Goal: Information Seeking & Learning: Learn about a topic

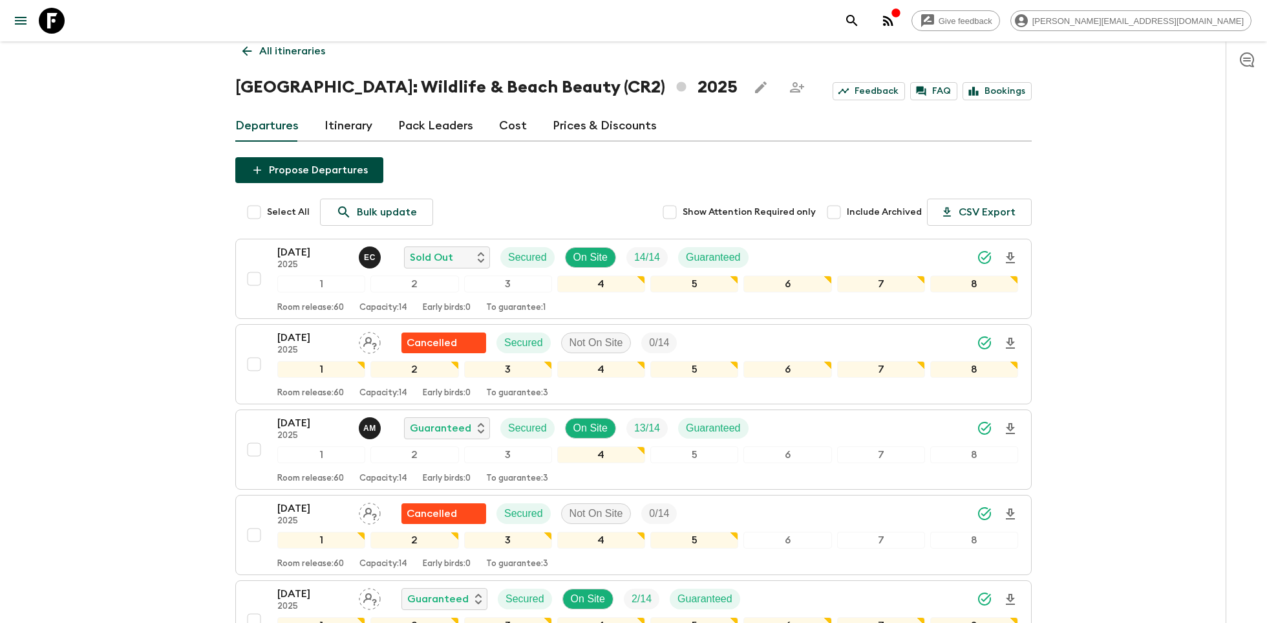
scroll to position [14, 0]
click at [48, 20] on icon at bounding box center [52, 21] width 26 height 26
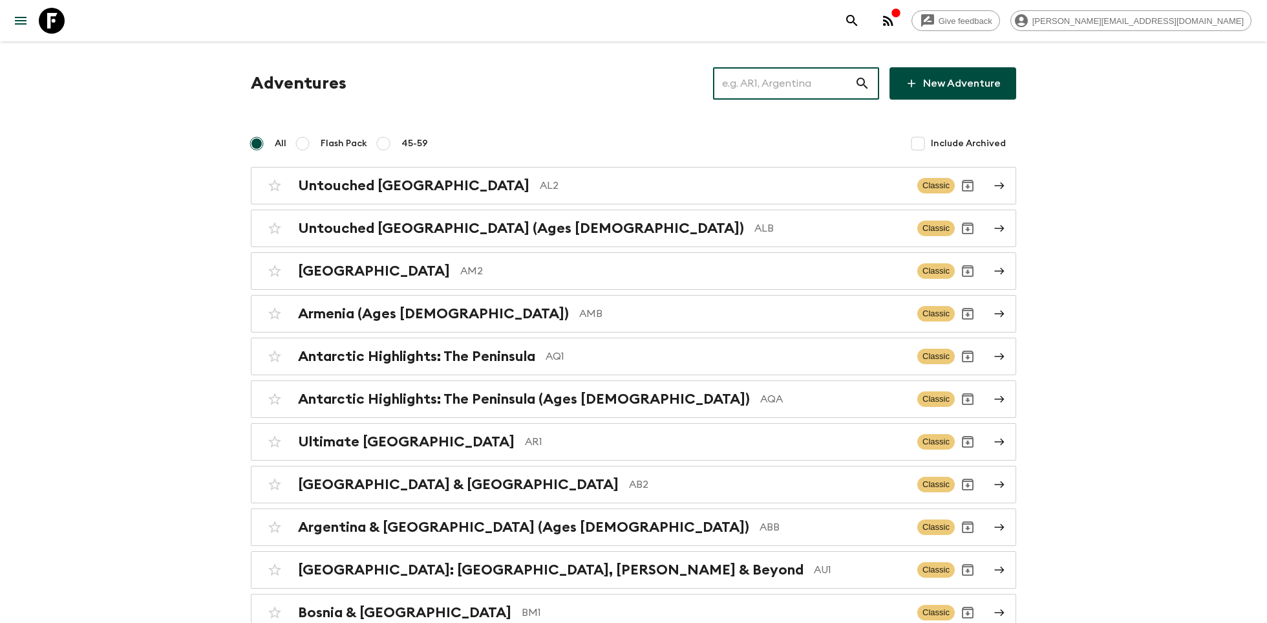
click at [780, 80] on input "text" at bounding box center [784, 83] width 142 height 36
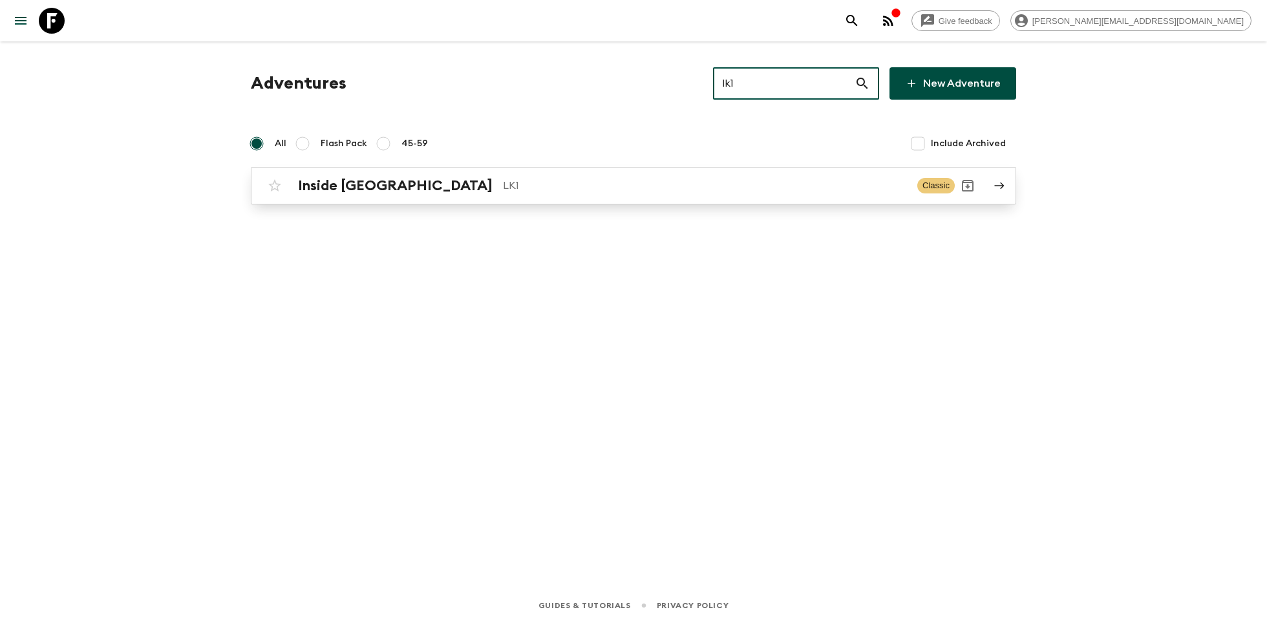
type input "lk1"
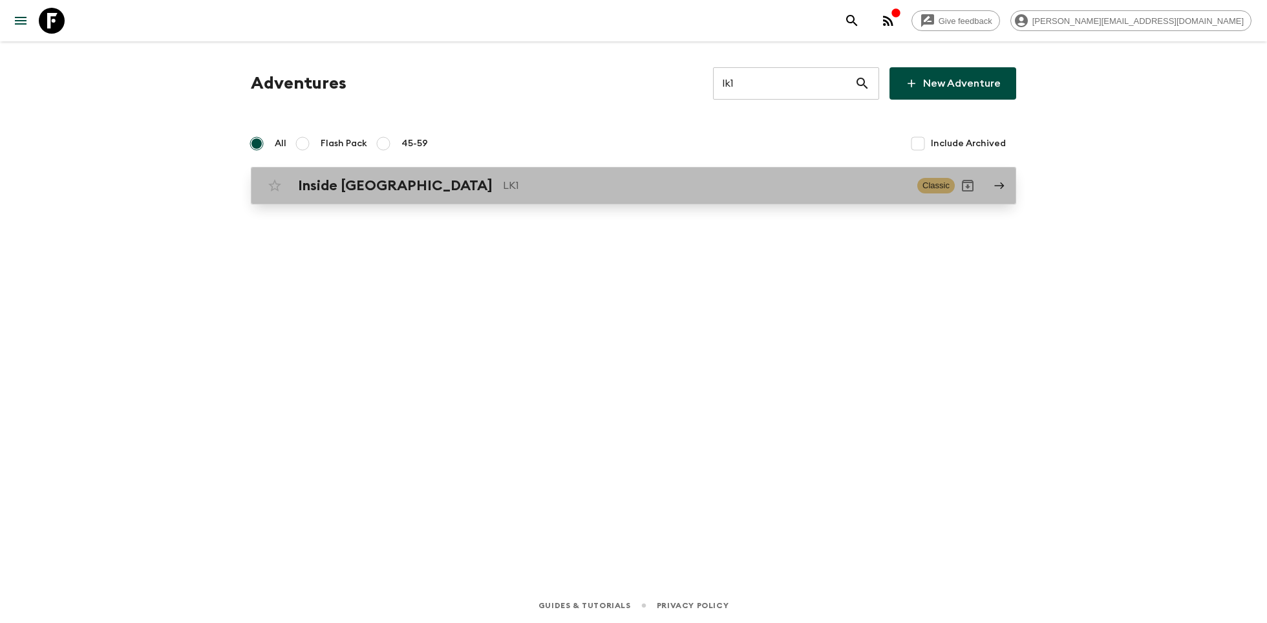
click at [597, 201] on link "Inside [GEOGRAPHIC_DATA] LK1 Classic" at bounding box center [634, 186] width 766 height 38
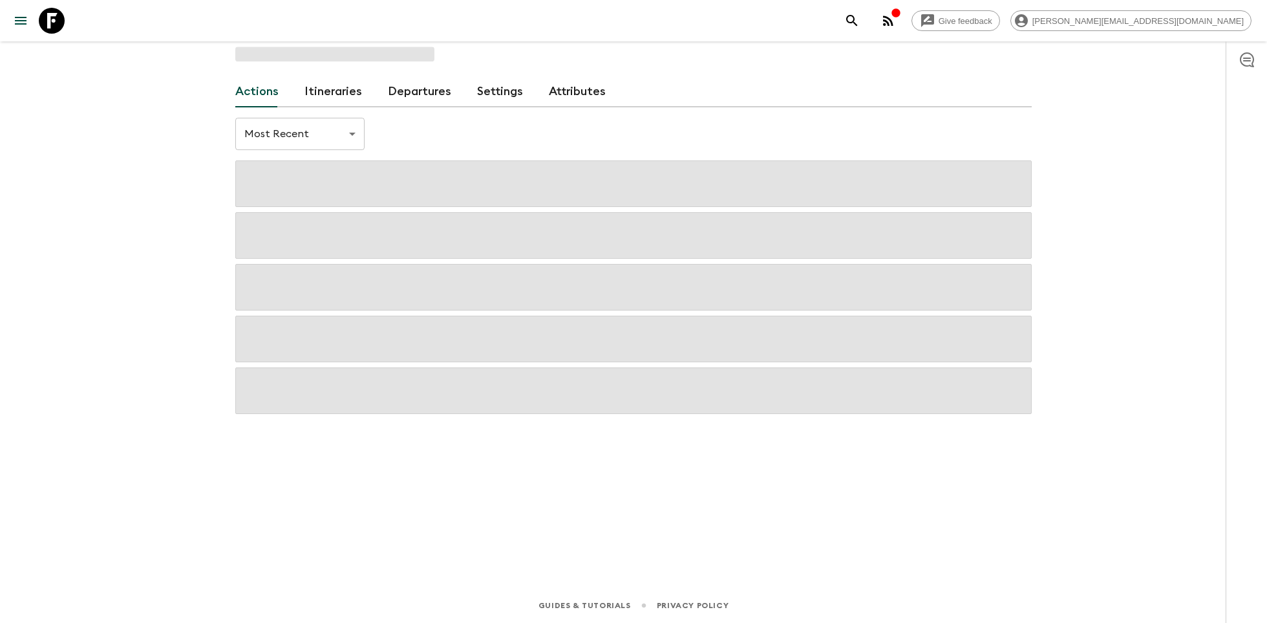
click at [597, 107] on link "Attributes" at bounding box center [577, 91] width 57 height 31
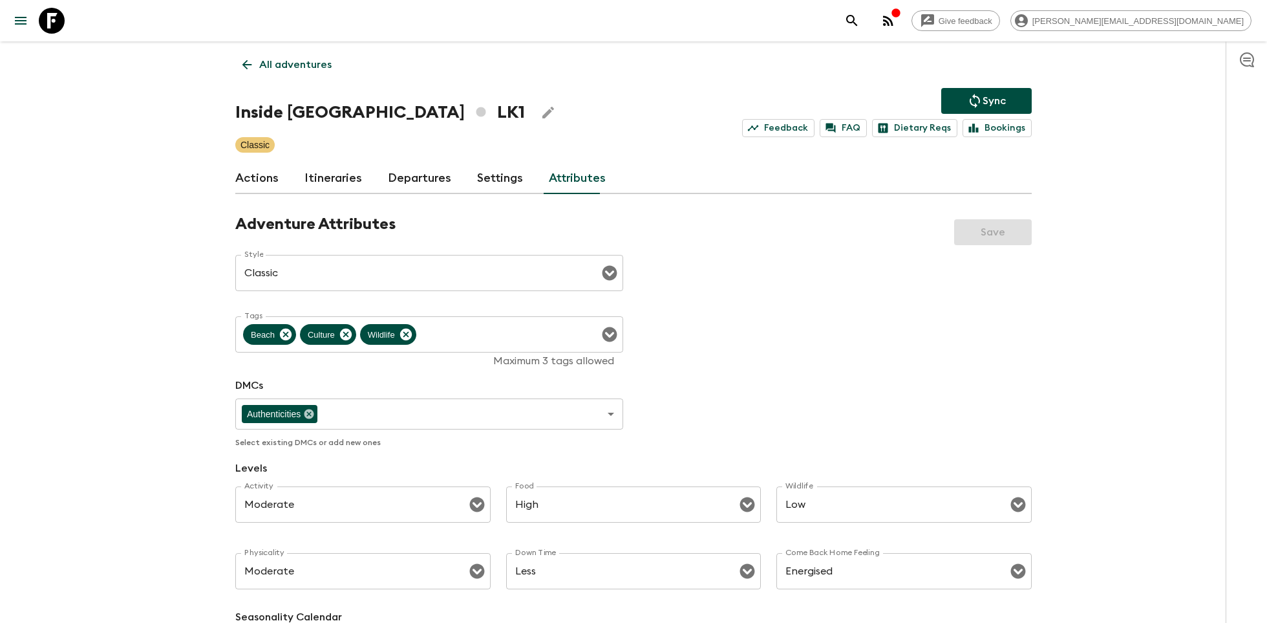
click at [326, 178] on link "Itineraries" at bounding box center [334, 178] width 58 height 31
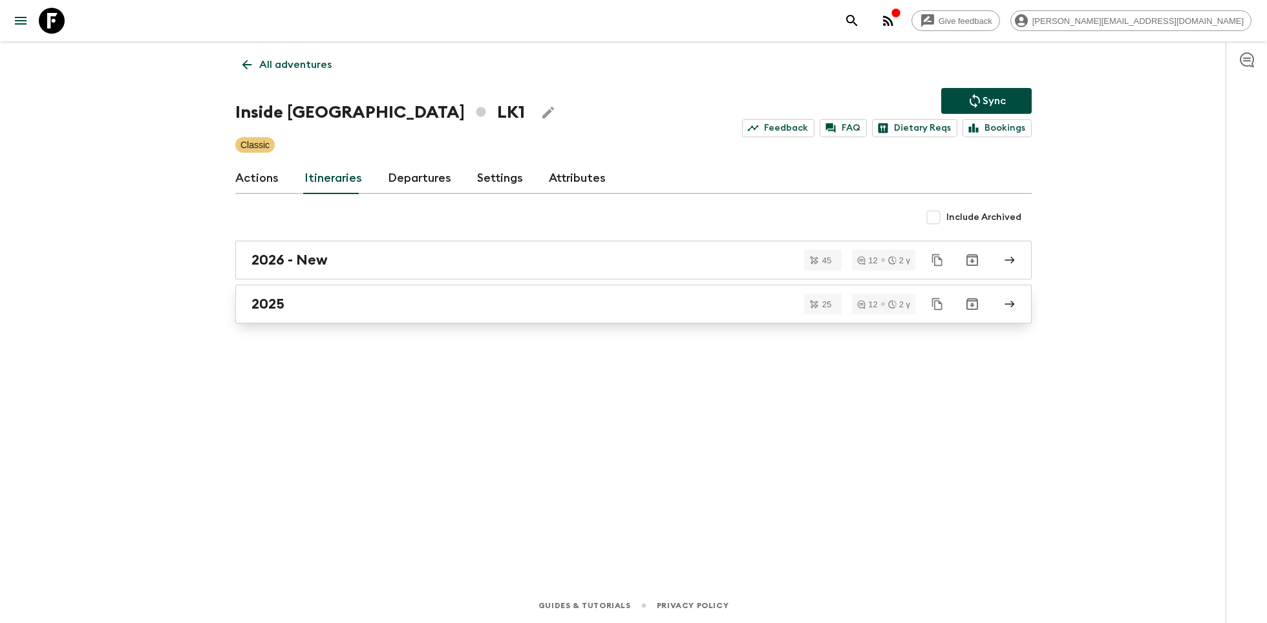
click at [427, 304] on div "2025" at bounding box center [622, 303] width 740 height 17
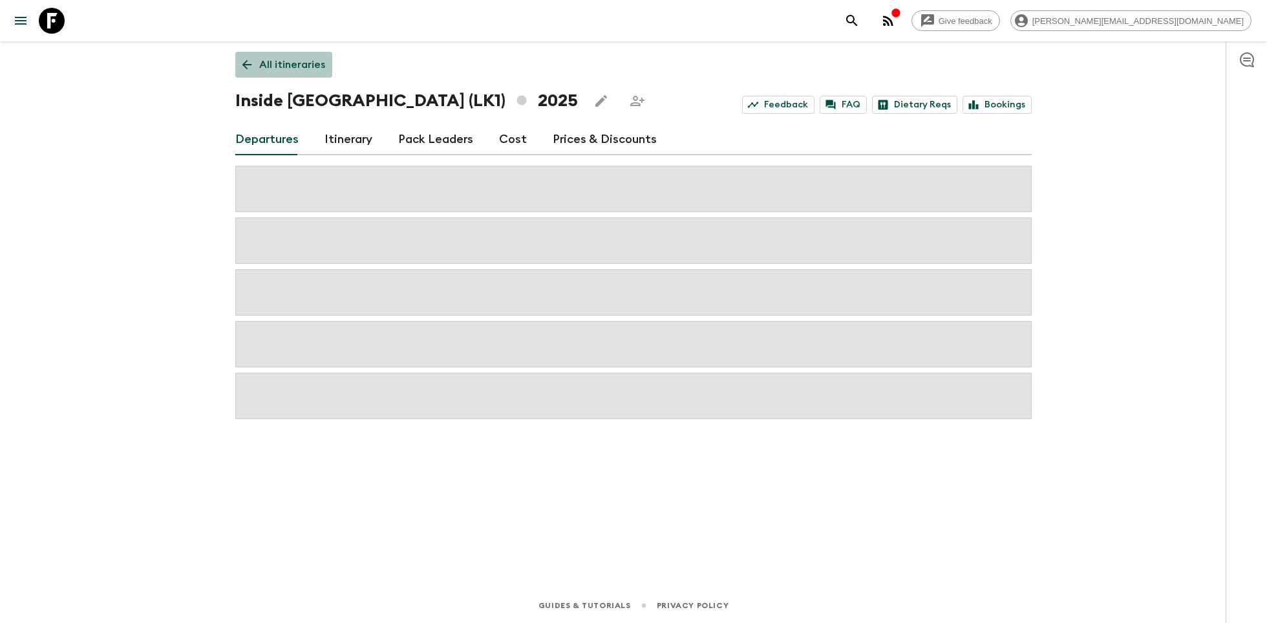
click at [305, 67] on p "All itineraries" at bounding box center [292, 65] width 66 height 16
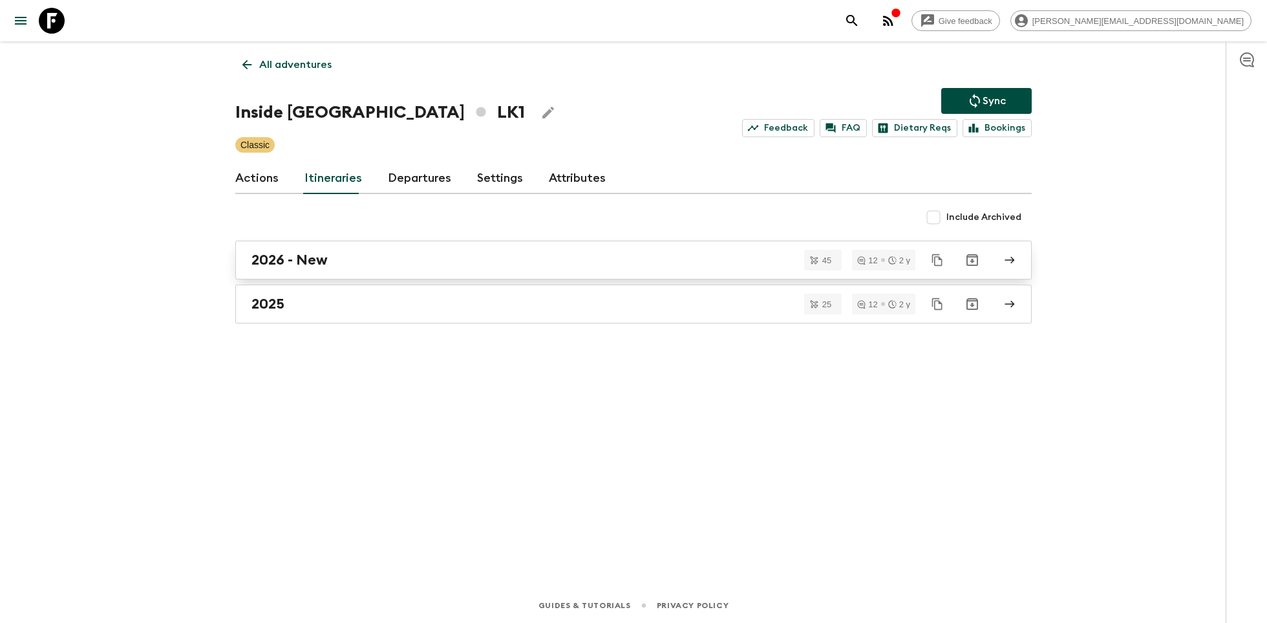
click at [292, 262] on h2 "2026 - New" at bounding box center [290, 260] width 76 height 17
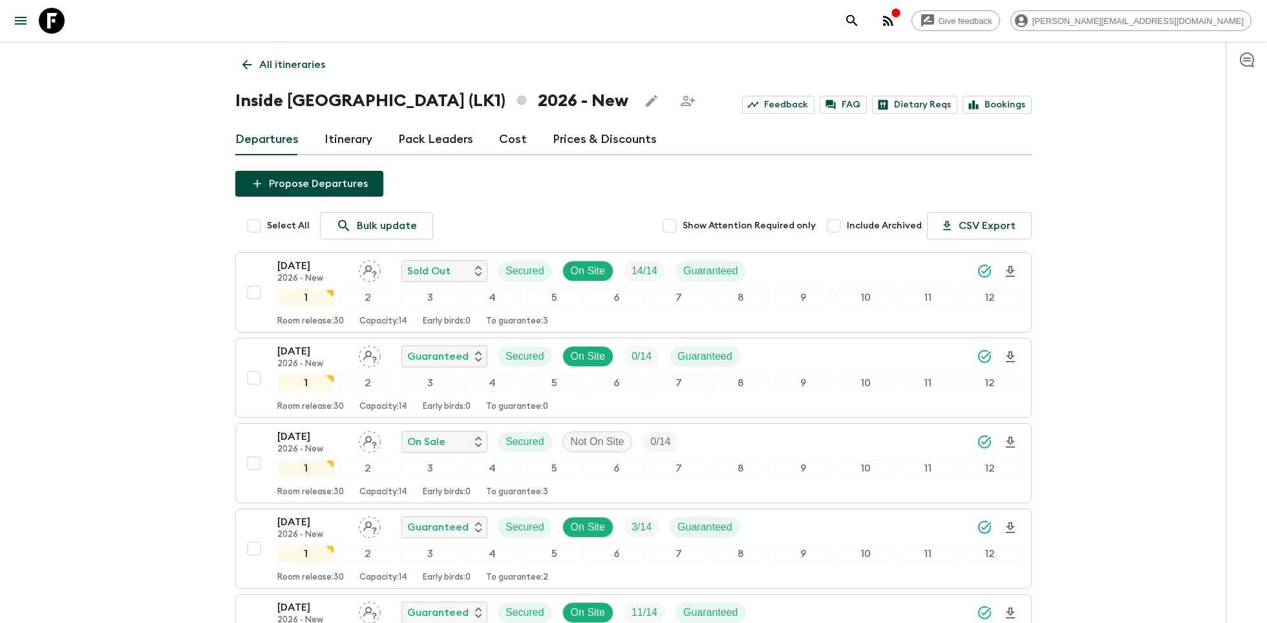
click at [45, 23] on icon at bounding box center [52, 21] width 26 height 26
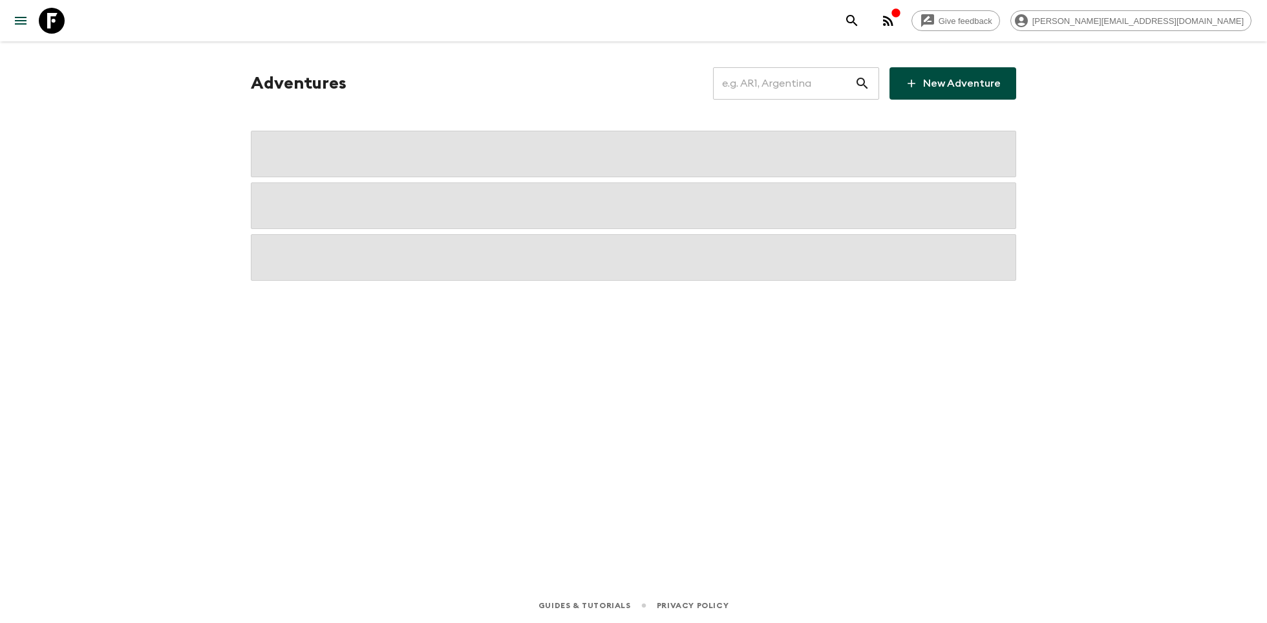
click at [783, 80] on input "text" at bounding box center [784, 83] width 142 height 36
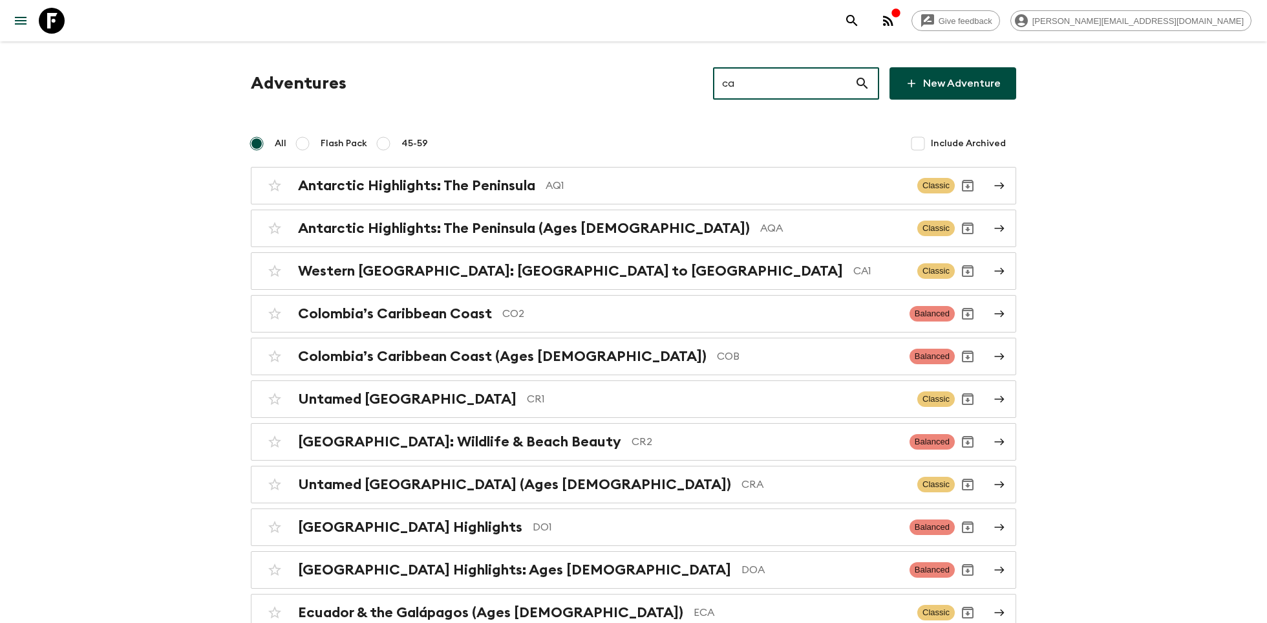
type input "ca1"
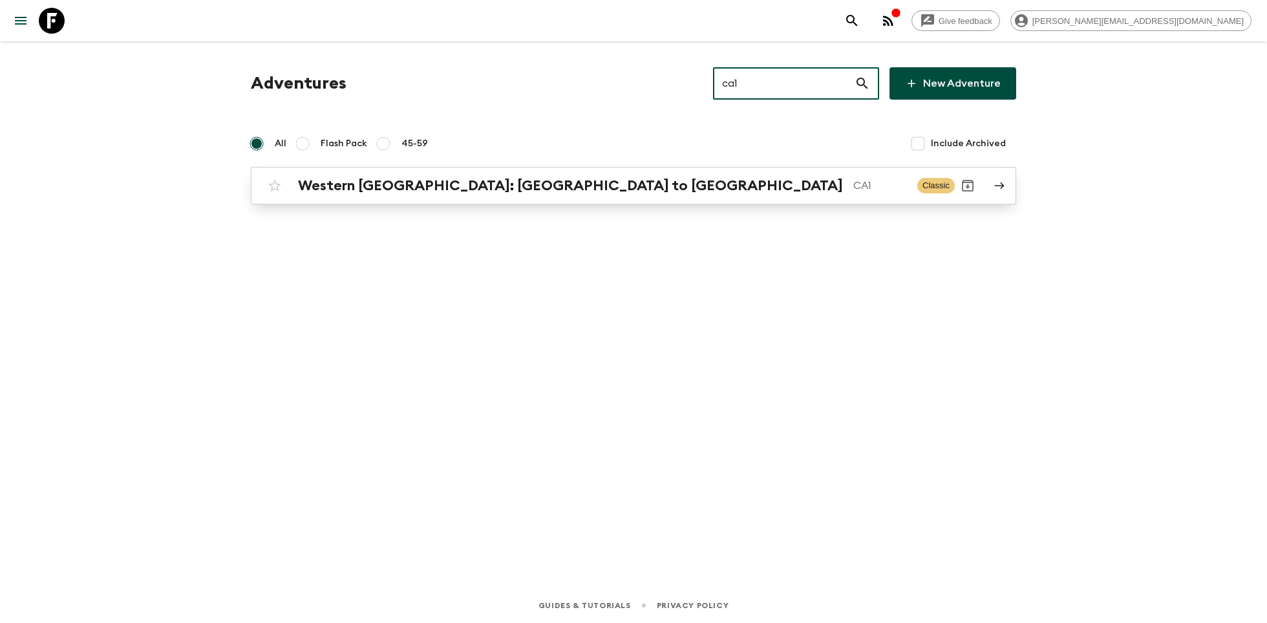
click at [495, 177] on h2 "Western [GEOGRAPHIC_DATA]: [GEOGRAPHIC_DATA] to [GEOGRAPHIC_DATA]" at bounding box center [570, 185] width 545 height 17
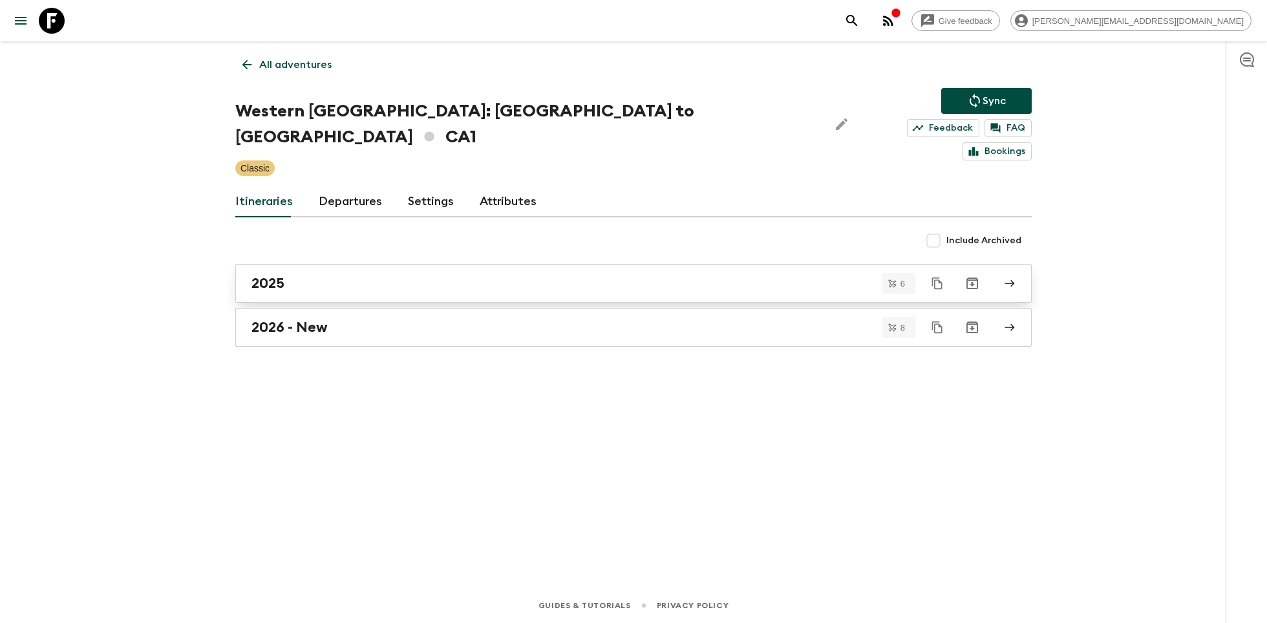
click at [356, 275] on div "2025" at bounding box center [622, 283] width 740 height 17
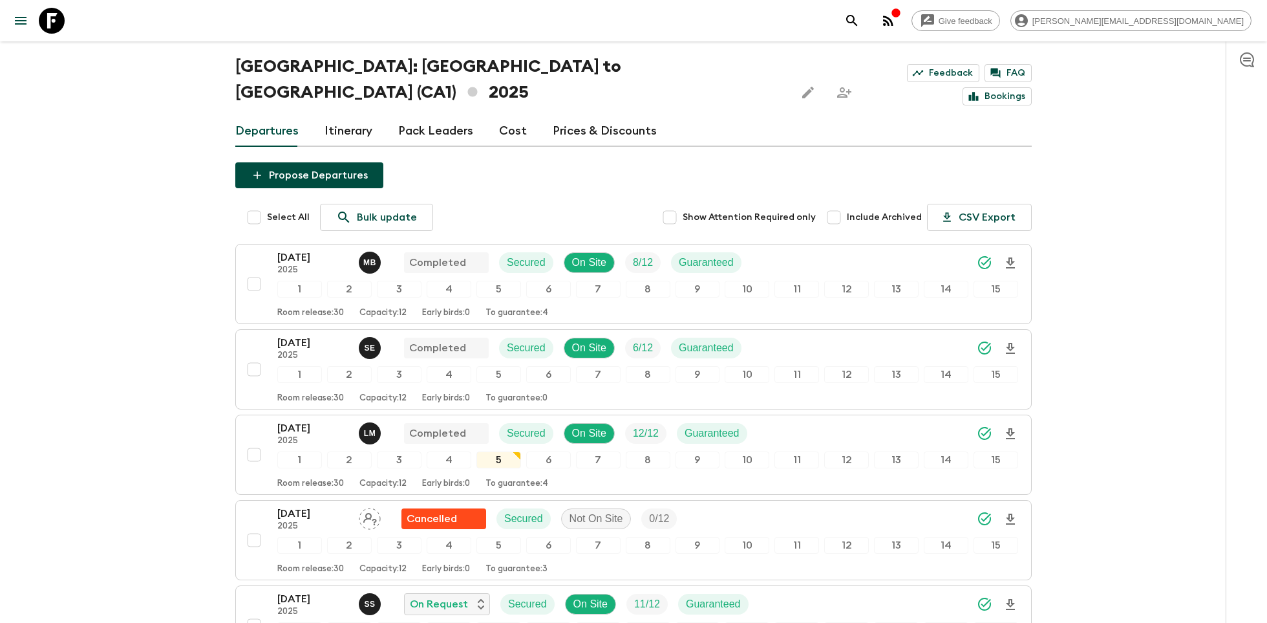
scroll to position [47, 0]
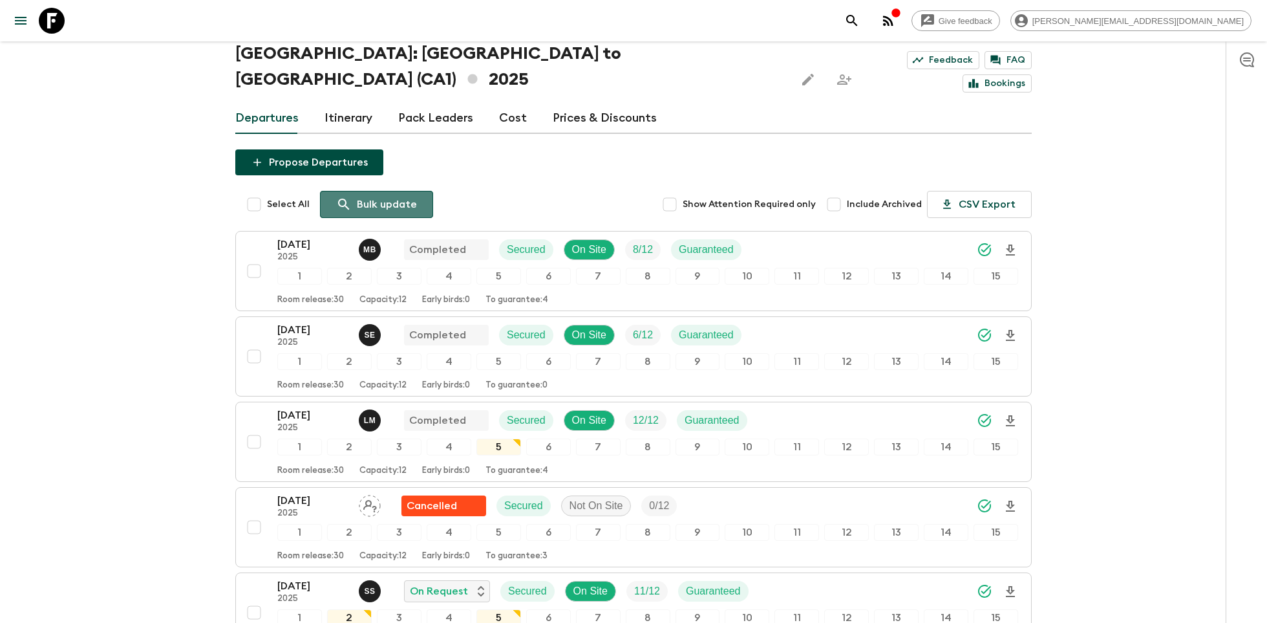
click at [389, 197] on p "Bulk update" at bounding box center [387, 205] width 60 height 16
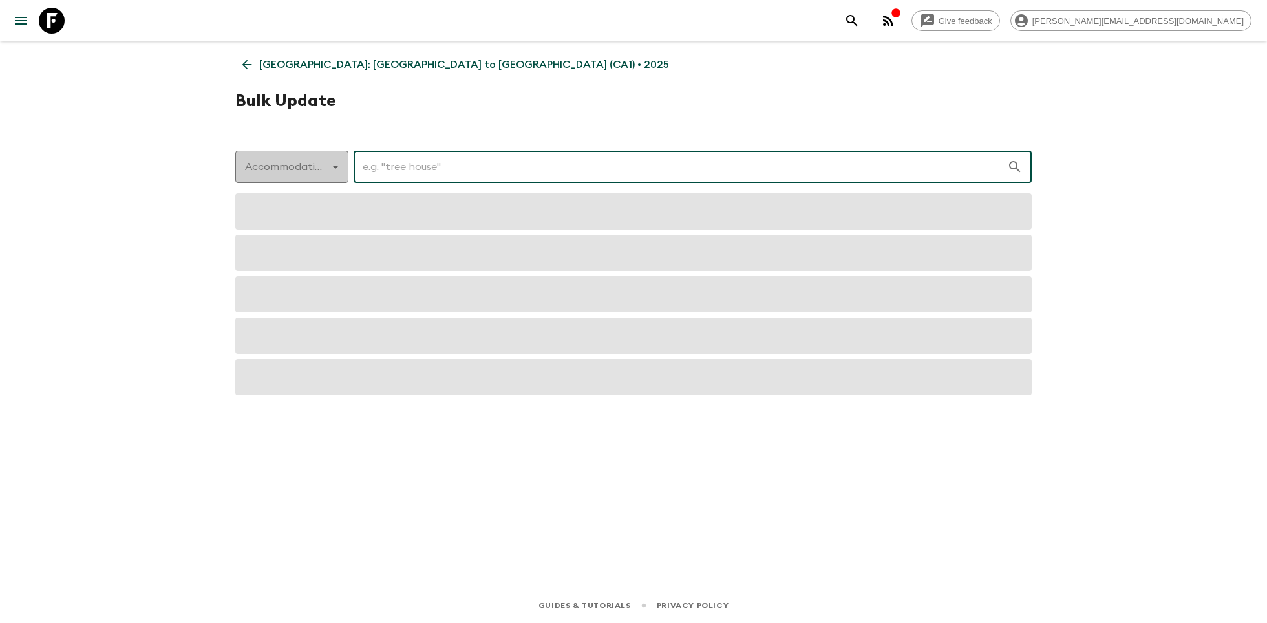
click at [312, 160] on body "Give feedback [PERSON_NAME][EMAIL_ADDRESS][DOMAIN_NAME] Western [GEOGRAPHIC_DAT…" at bounding box center [633, 311] width 1267 height 623
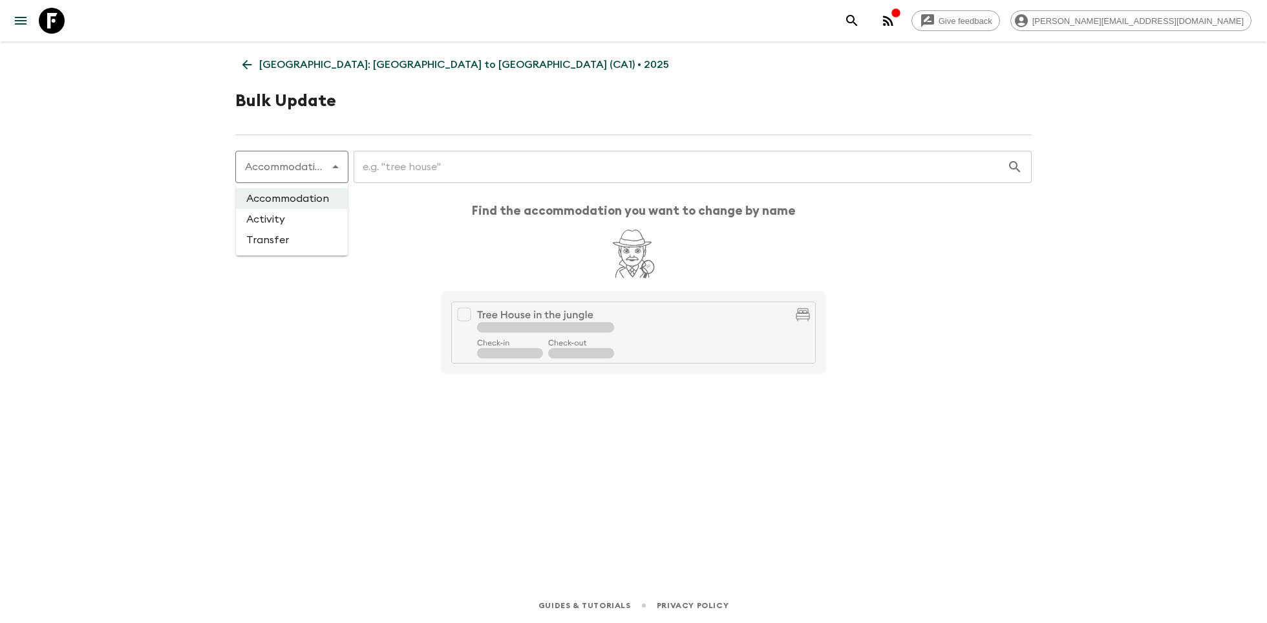
click at [295, 215] on li "Activity" at bounding box center [292, 219] width 112 height 21
type input "activity"
click at [422, 151] on input "text" at bounding box center [673, 167] width 669 height 36
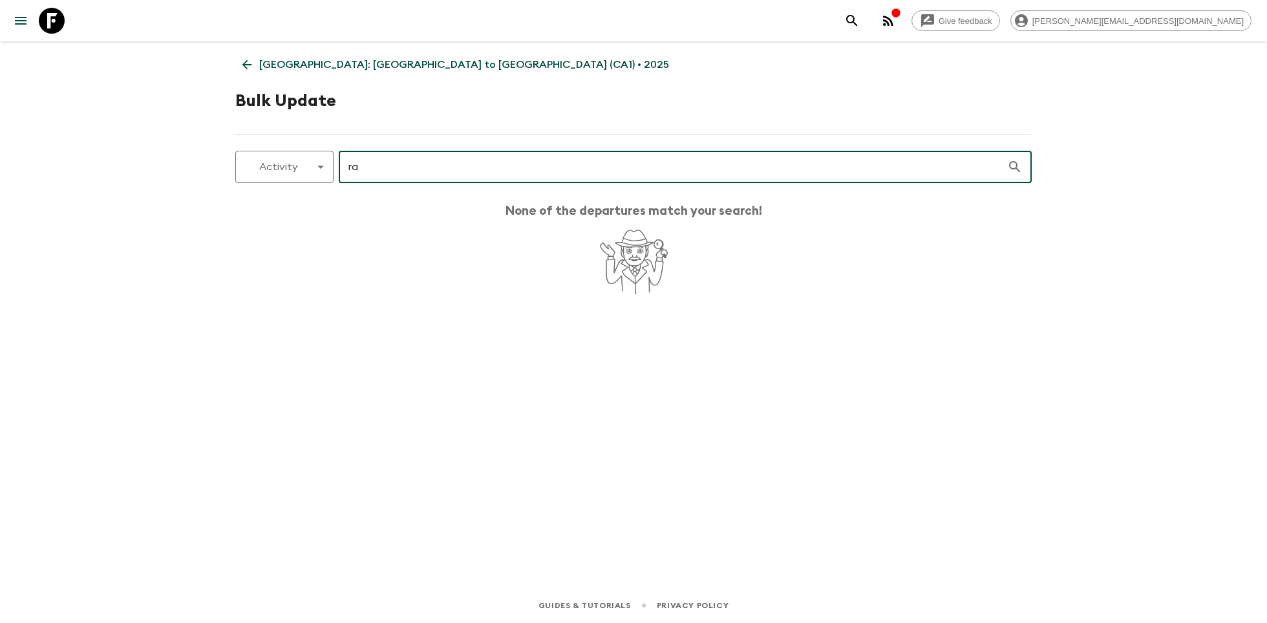
type input "r"
click at [367, 169] on input "[PERSON_NAME]" at bounding box center [673, 167] width 669 height 36
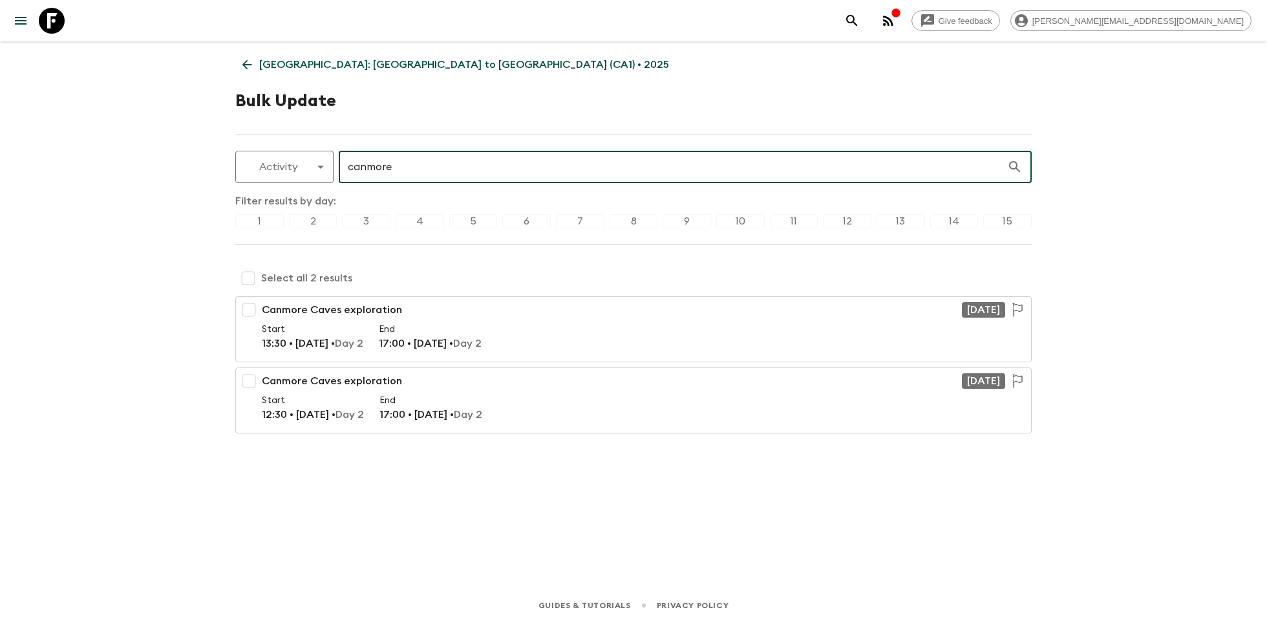
type input "canmore"
click at [249, 280] on input "checkbox" at bounding box center [248, 278] width 26 height 26
checkbox input "true"
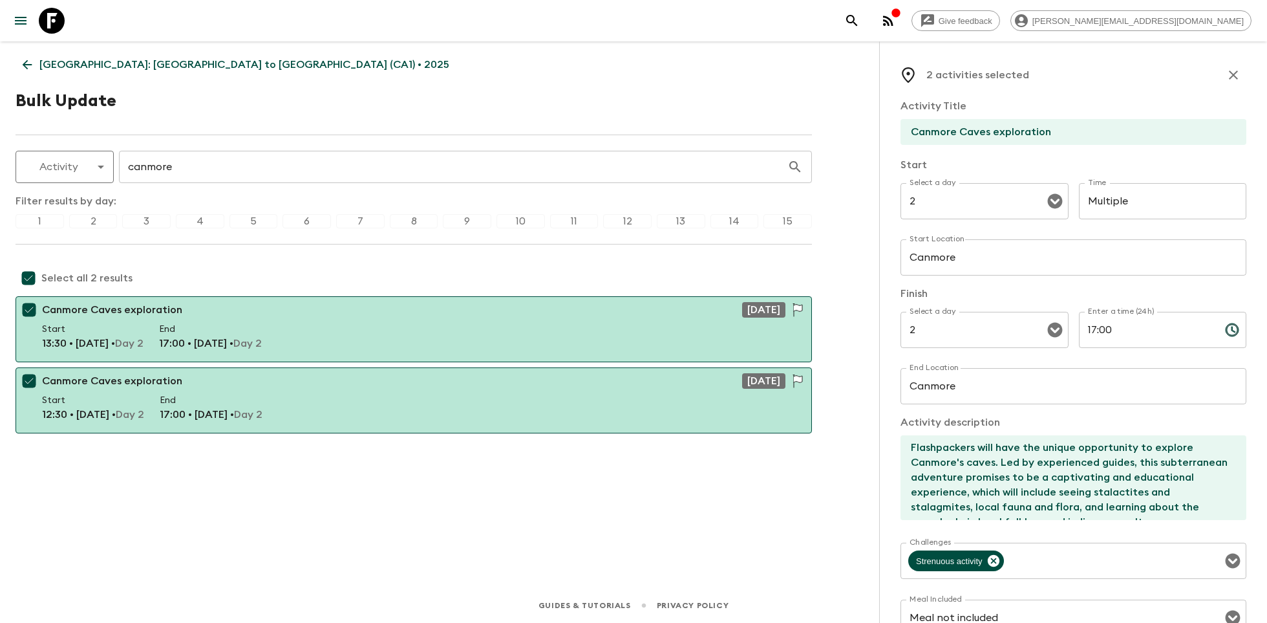
click at [1015, 477] on textarea "Flashpackers will have the unique opportunity to explore Canmore's caves. Led b…" at bounding box center [1069, 477] width 336 height 85
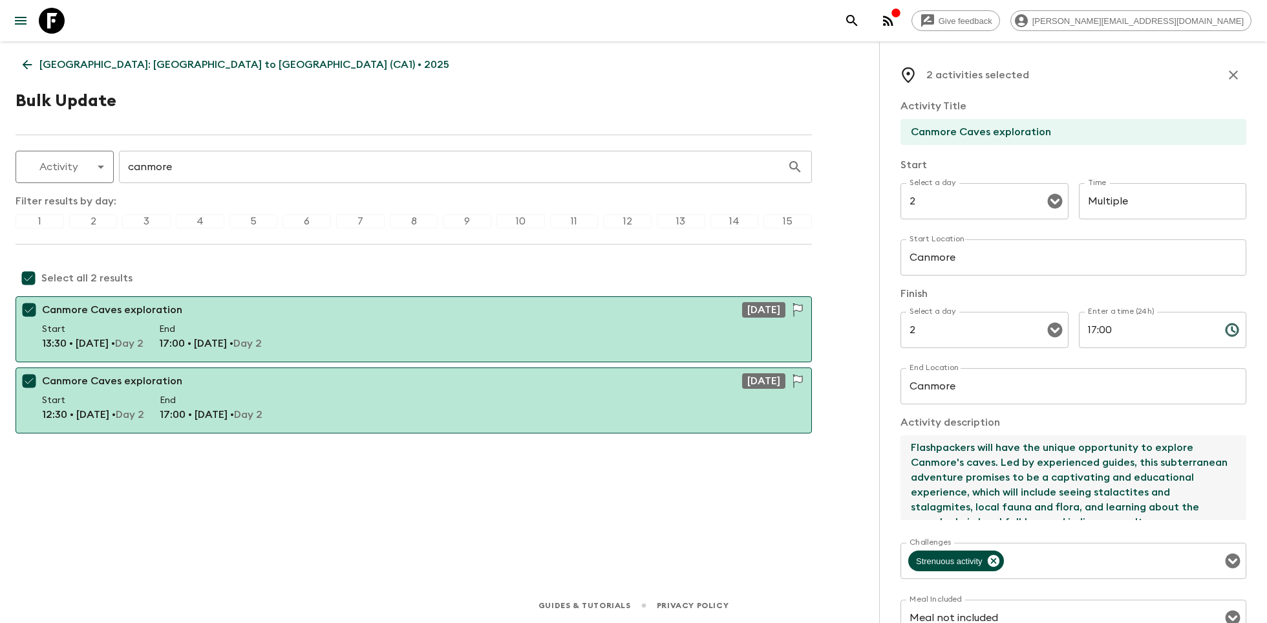
click at [1015, 477] on textarea "Flashpackers will have the unique opportunity to explore Canmore's caves. Led b…" at bounding box center [1069, 477] width 336 height 85
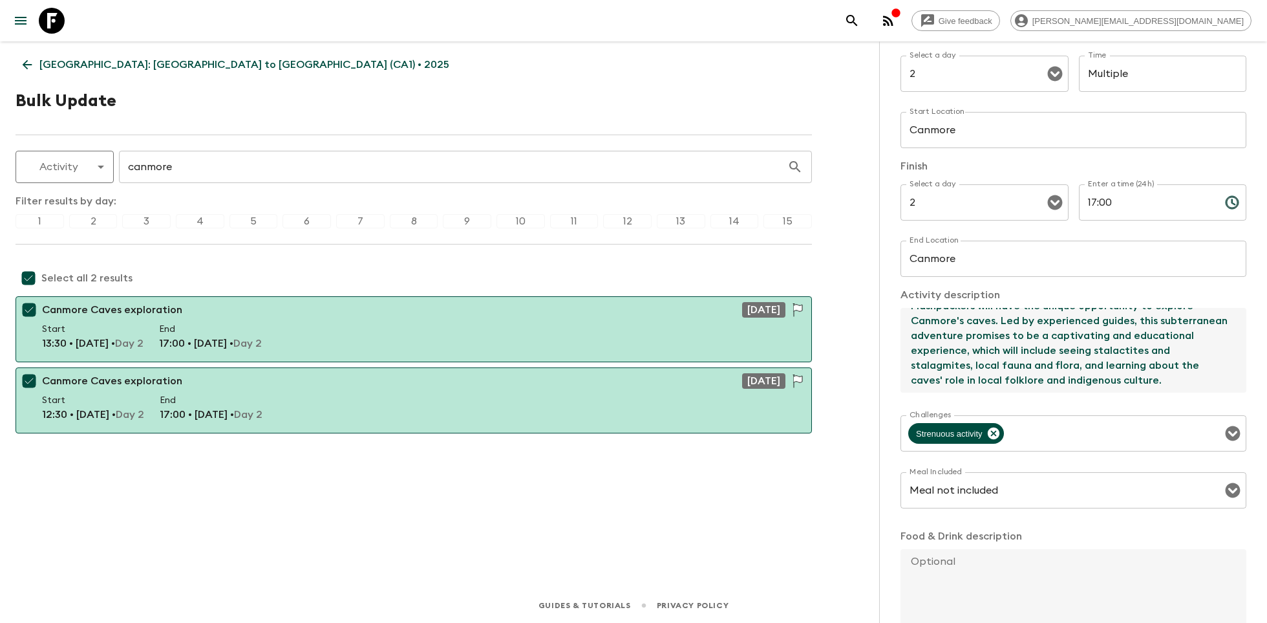
scroll to position [208, 0]
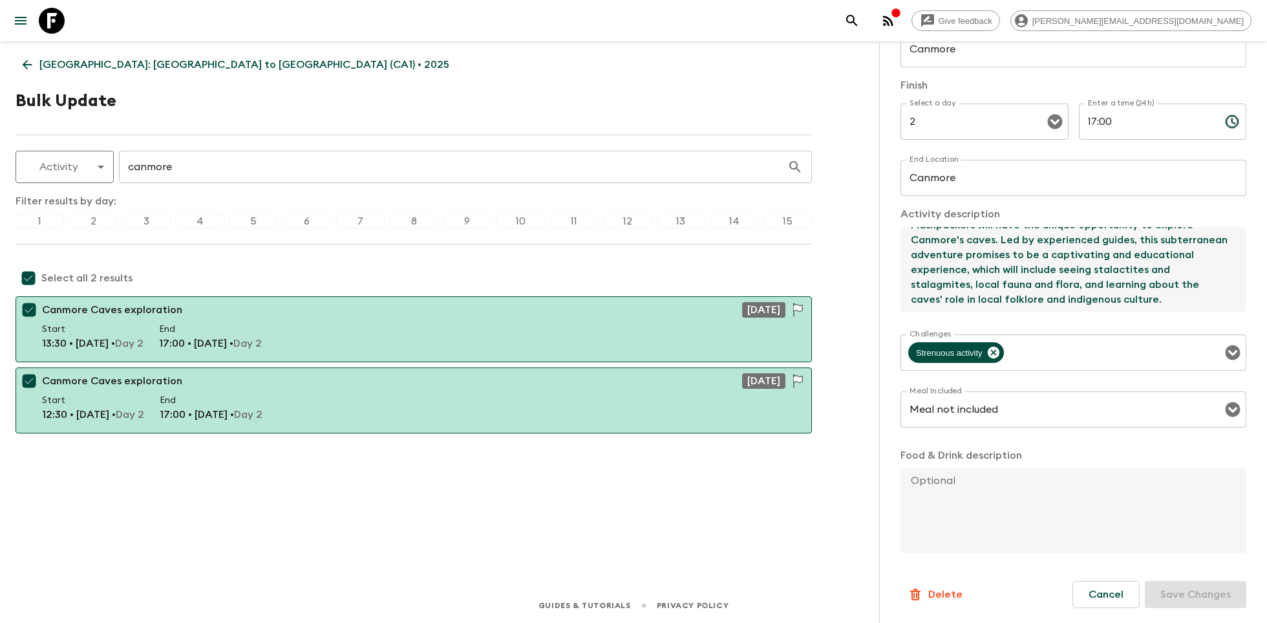
click at [1073, 301] on textarea "Flashpackers will have the unique opportunity to explore Canmore's caves. Led b…" at bounding box center [1069, 269] width 336 height 85
type textarea "Flashpackers will have the unique opportunity to explore Canmore's caves. Led b…"
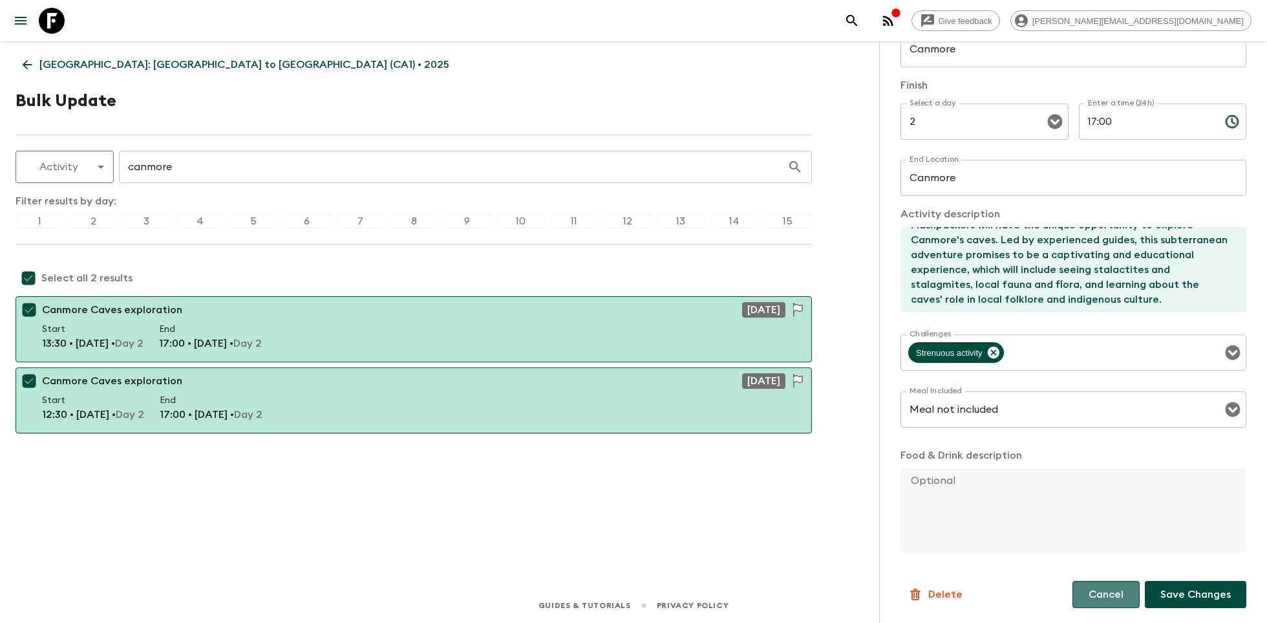
click at [1093, 584] on button "Cancel" at bounding box center [1106, 594] width 67 height 27
checkbox input "false"
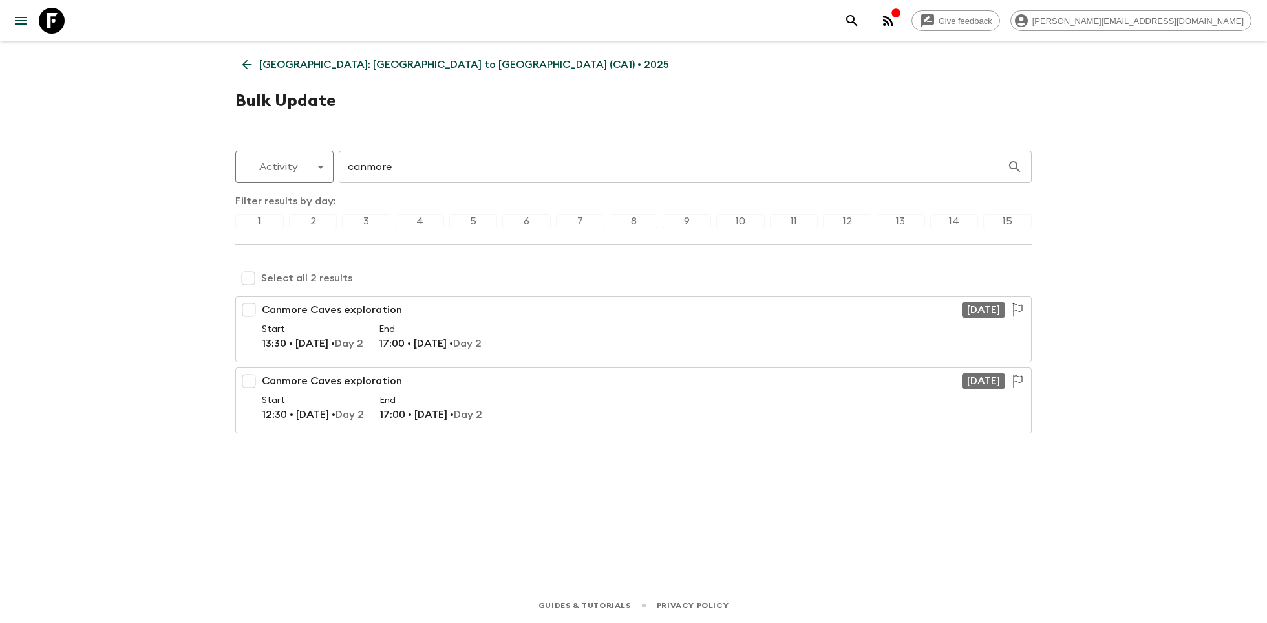
click at [142, 204] on div "Give feedback [PERSON_NAME][EMAIL_ADDRESS][DOMAIN_NAME] Western [GEOGRAPHIC_DAT…" at bounding box center [633, 311] width 1267 height 623
click at [286, 61] on p "[GEOGRAPHIC_DATA]: [GEOGRAPHIC_DATA] to [GEOGRAPHIC_DATA] (CA1) • 2025" at bounding box center [464, 65] width 410 height 16
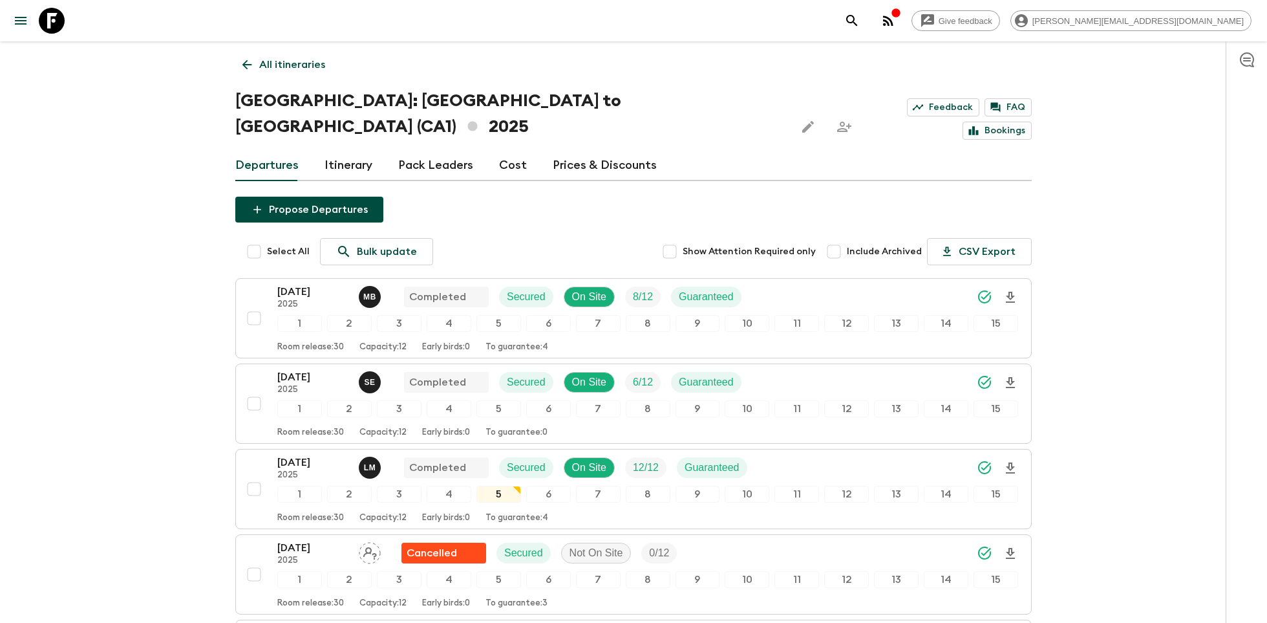
click at [286, 58] on p "All itineraries" at bounding box center [292, 65] width 66 height 16
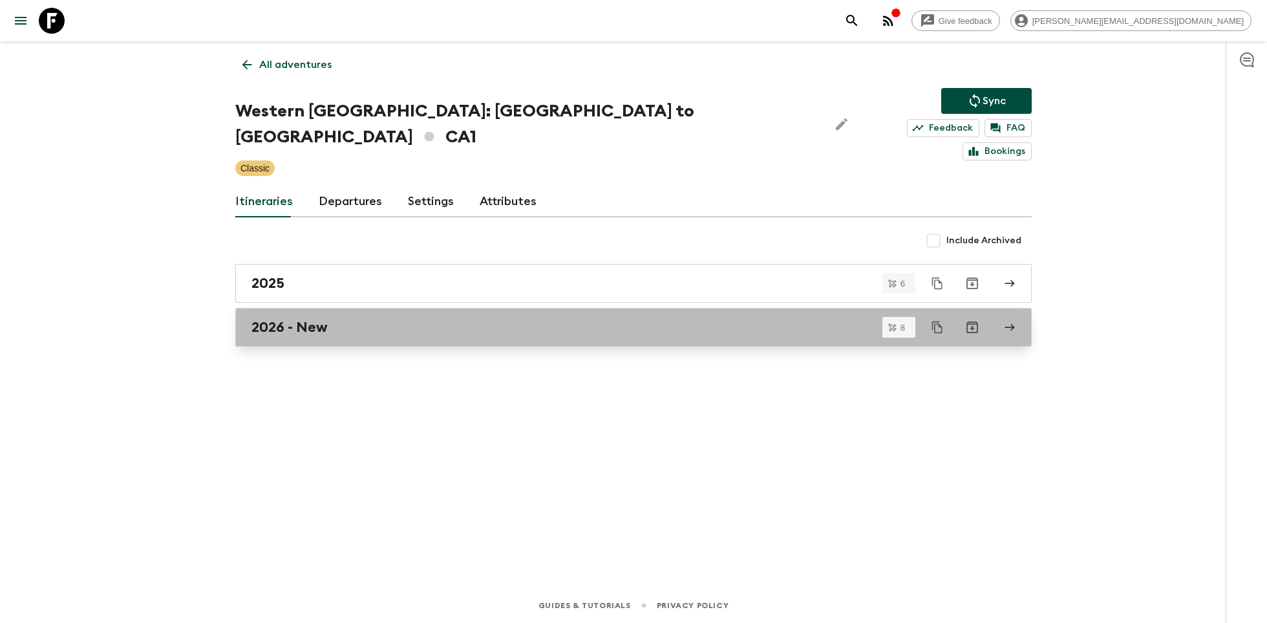
click at [283, 319] on h2 "2026 - New" at bounding box center [290, 327] width 76 height 17
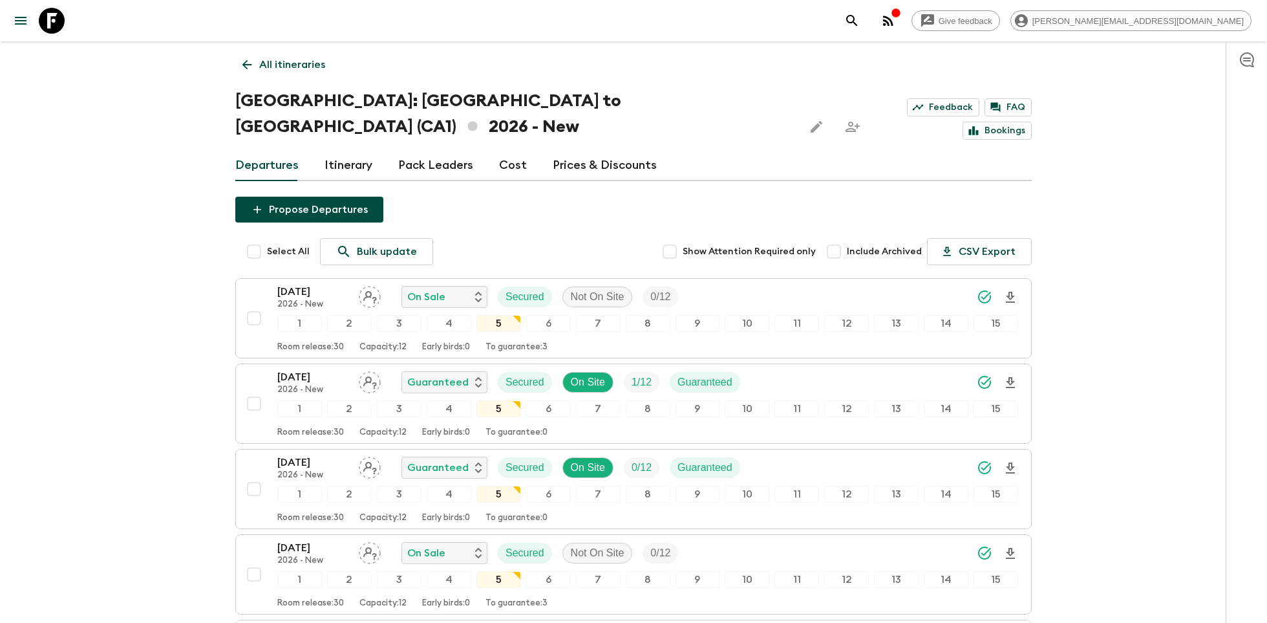
click at [343, 150] on link "Itinerary" at bounding box center [349, 165] width 48 height 31
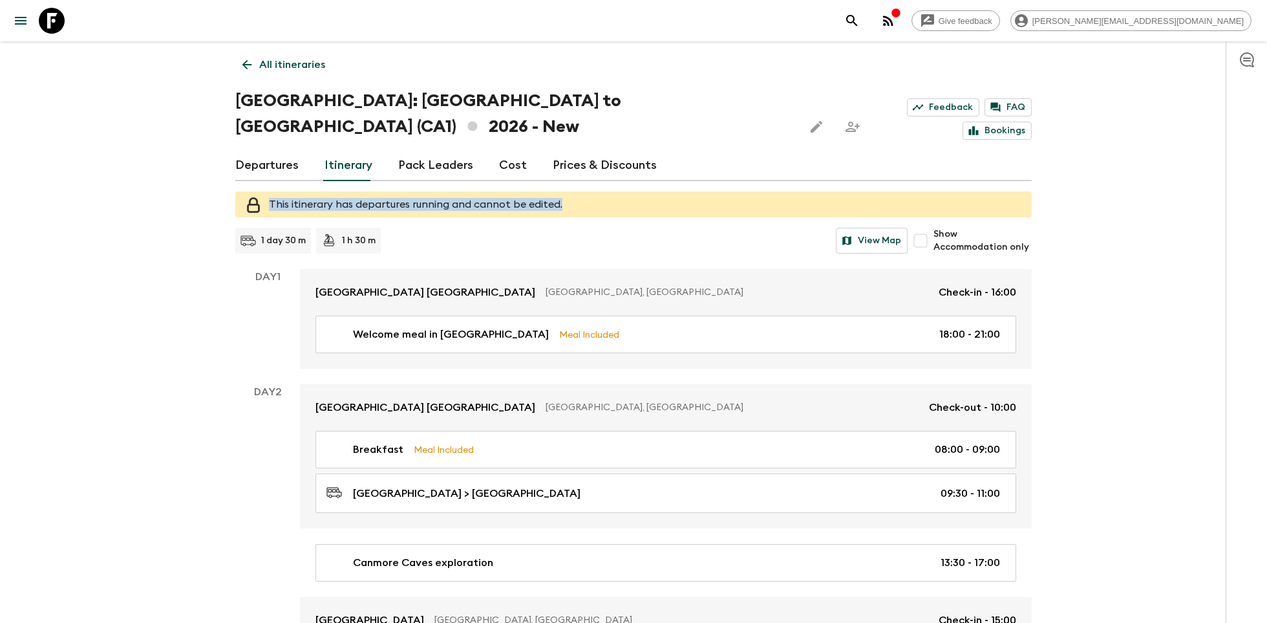
drag, startPoint x: 270, startPoint y: 180, endPoint x: 572, endPoint y: 184, distance: 302.0
click at [572, 191] on div "This itinerary has departures running and cannot be edited." at bounding box center [633, 204] width 797 height 26
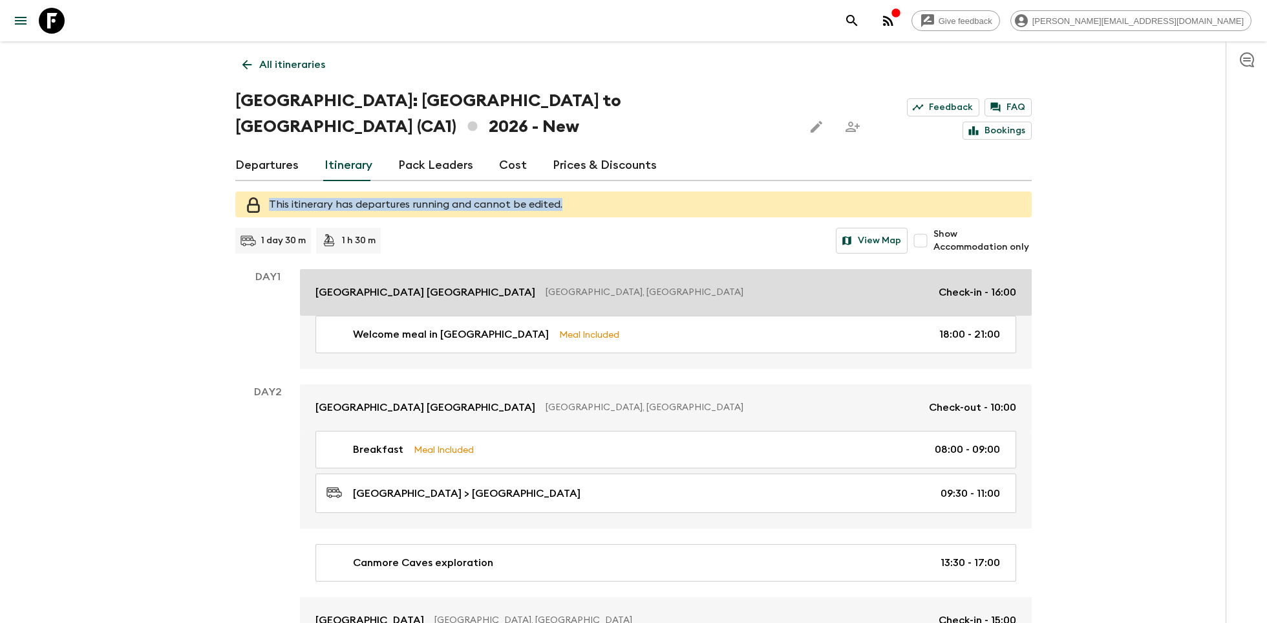
click at [513, 269] on link "[GEOGRAPHIC_DATA] [GEOGRAPHIC_DATA] [GEOGRAPHIC_DATA], [GEOGRAPHIC_DATA] Check-…" at bounding box center [666, 292] width 732 height 47
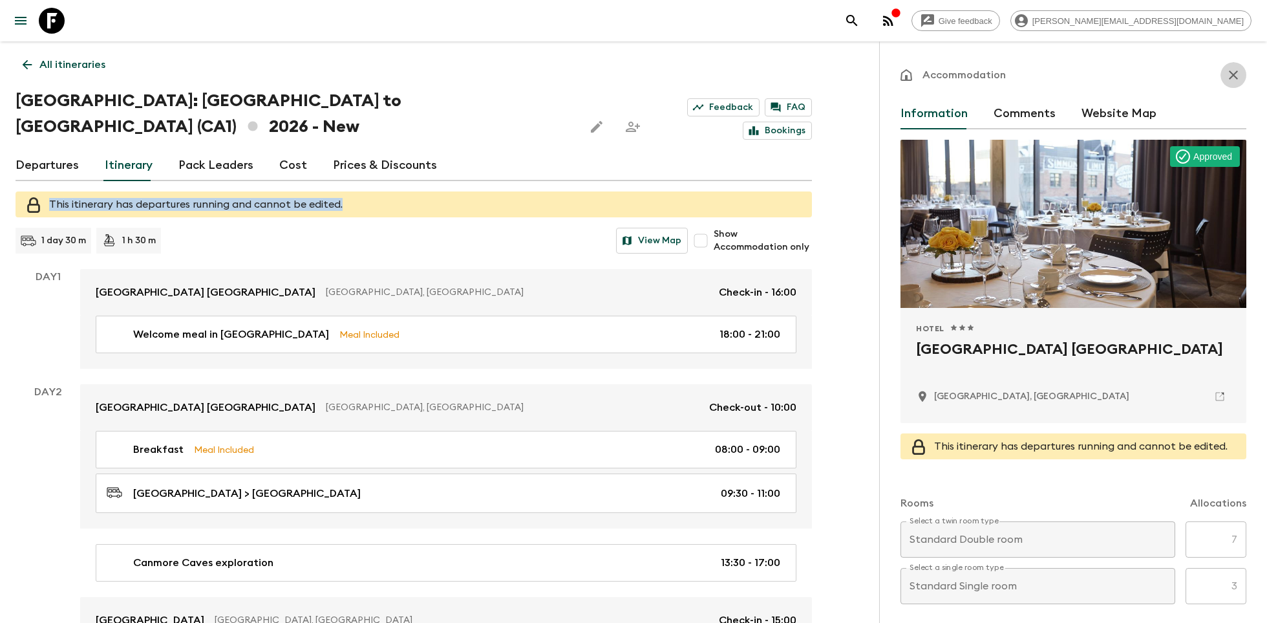
click at [1236, 76] on icon "button" at bounding box center [1234, 75] width 16 height 16
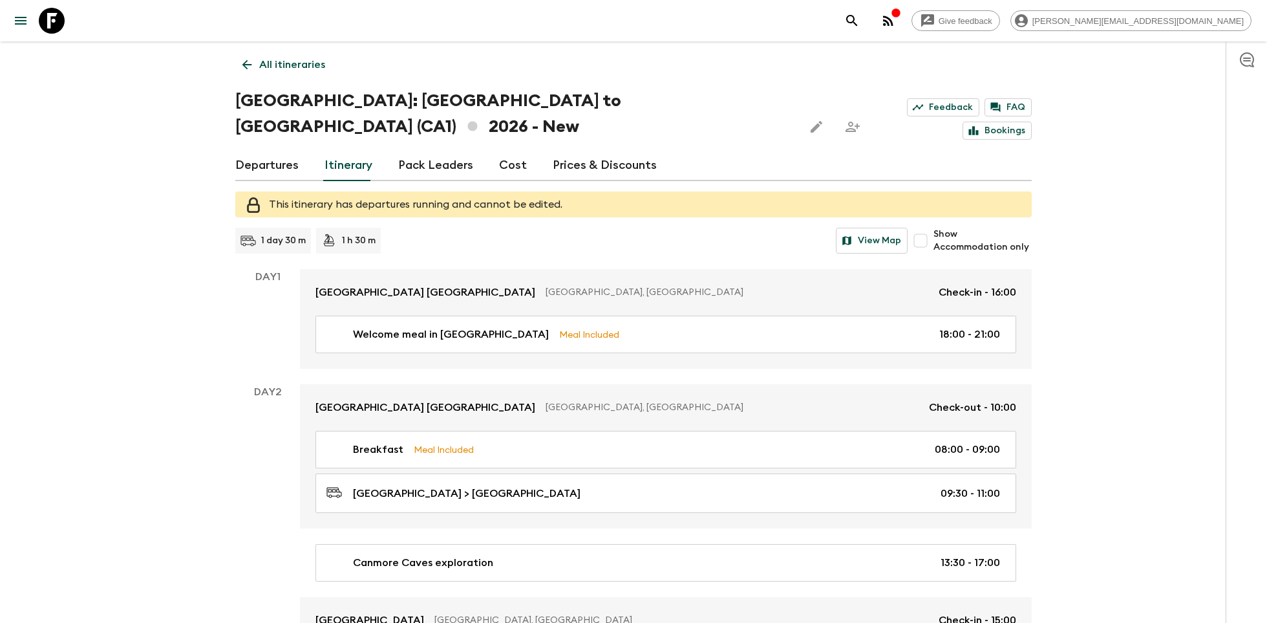
click at [295, 57] on p "All itineraries" at bounding box center [292, 65] width 66 height 16
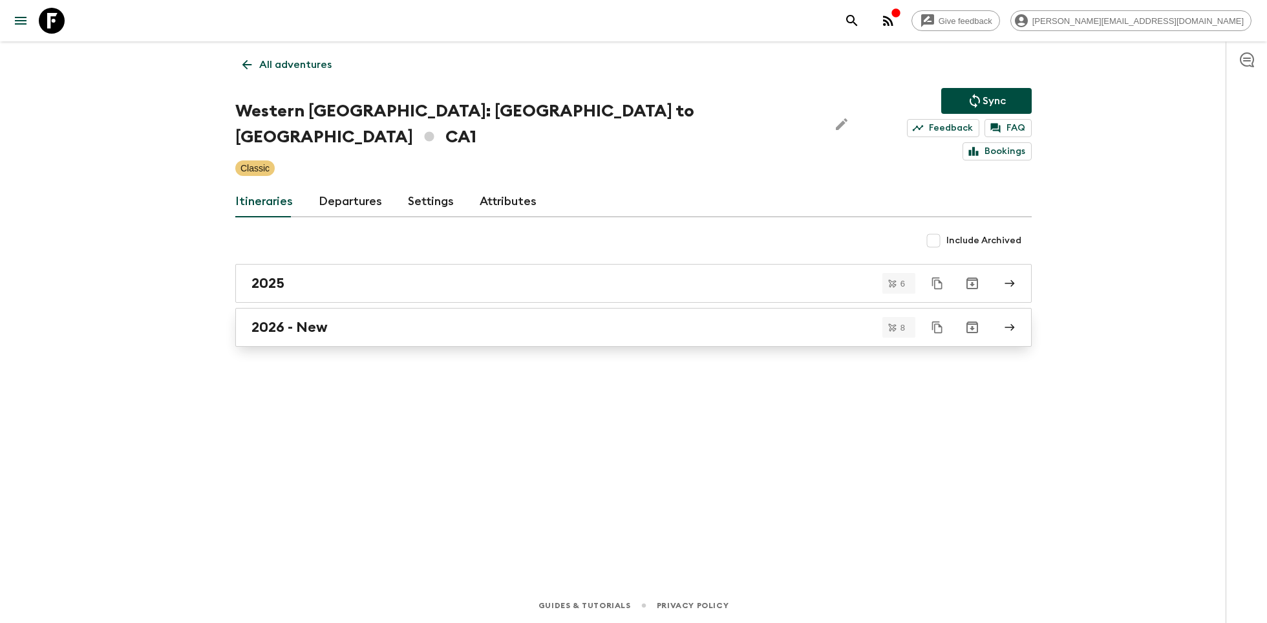
click at [291, 308] on link "2026 - New" at bounding box center [633, 327] width 797 height 39
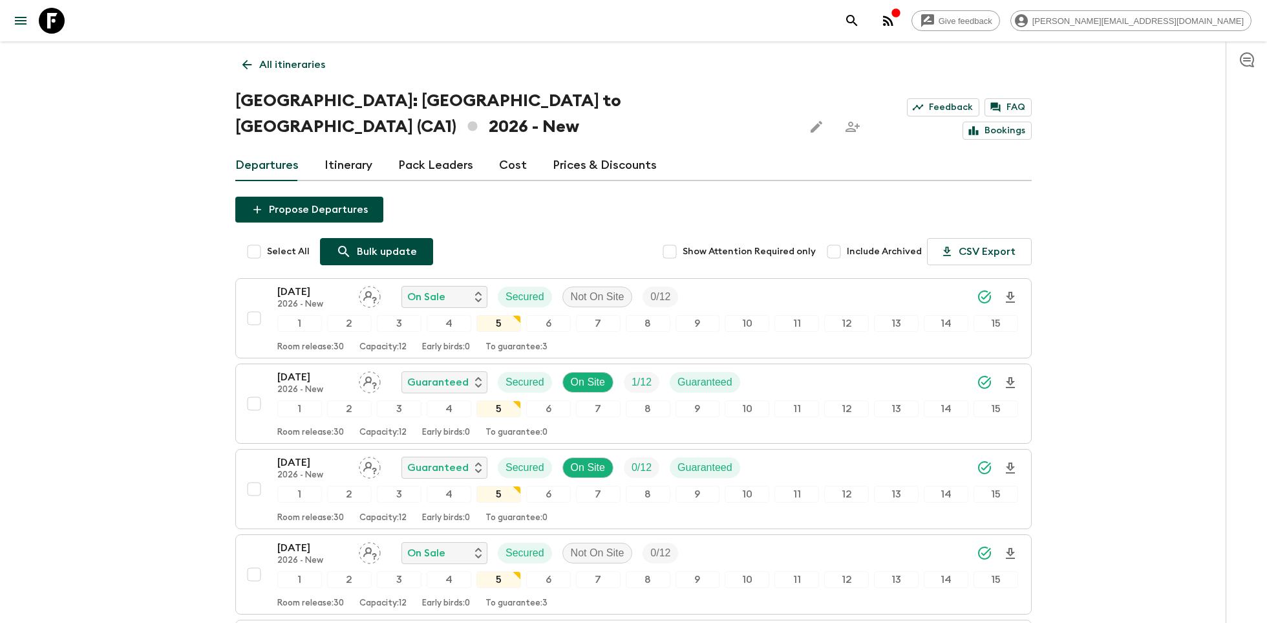
click at [369, 244] on p "Bulk update" at bounding box center [387, 252] width 60 height 16
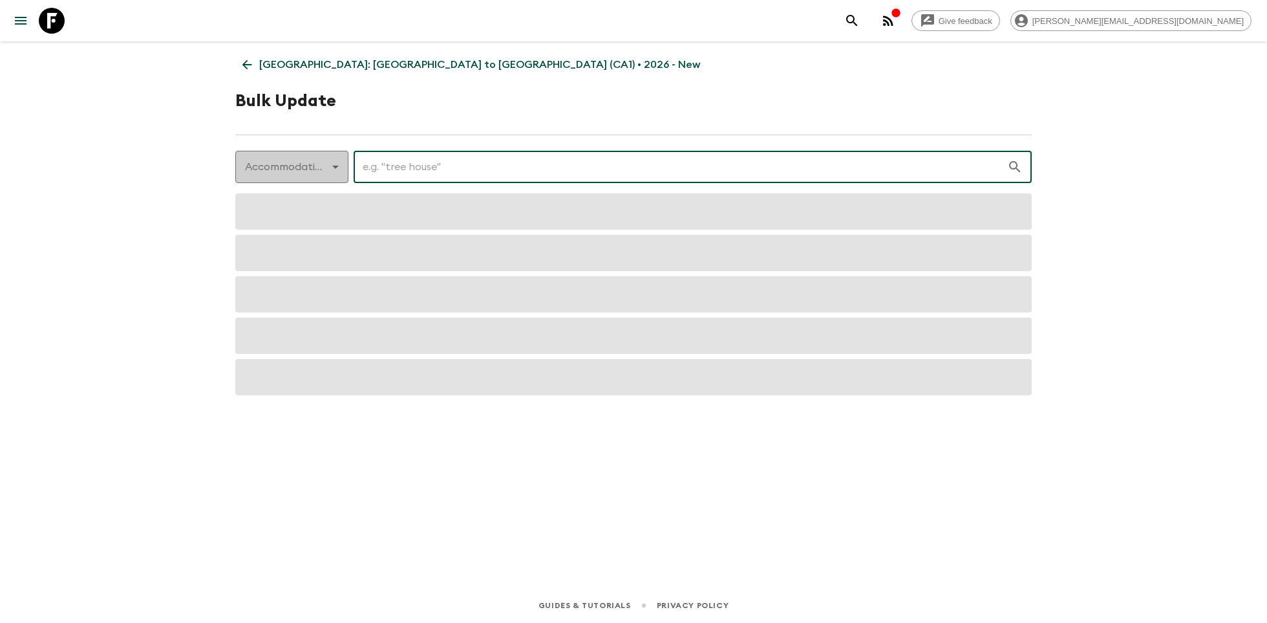
click at [267, 165] on body "Give feedback [PERSON_NAME][EMAIL_ADDRESS][DOMAIN_NAME] Western [GEOGRAPHIC_DAT…" at bounding box center [633, 311] width 1267 height 623
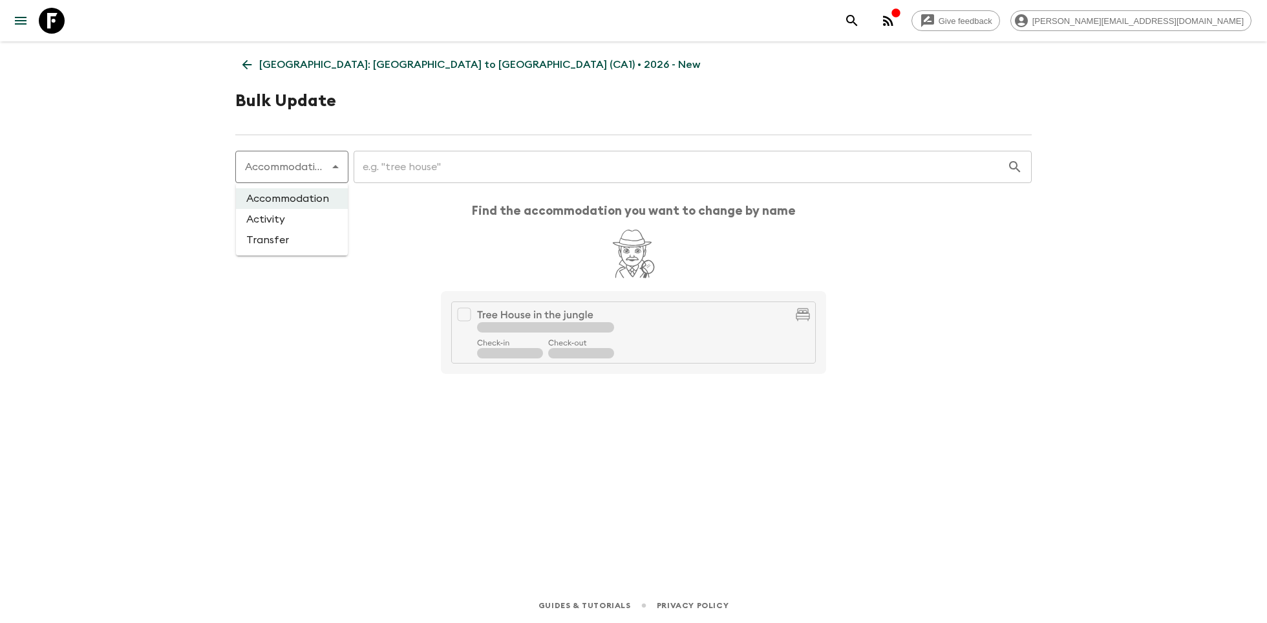
click at [53, 236] on div at bounding box center [633, 311] width 1267 height 623
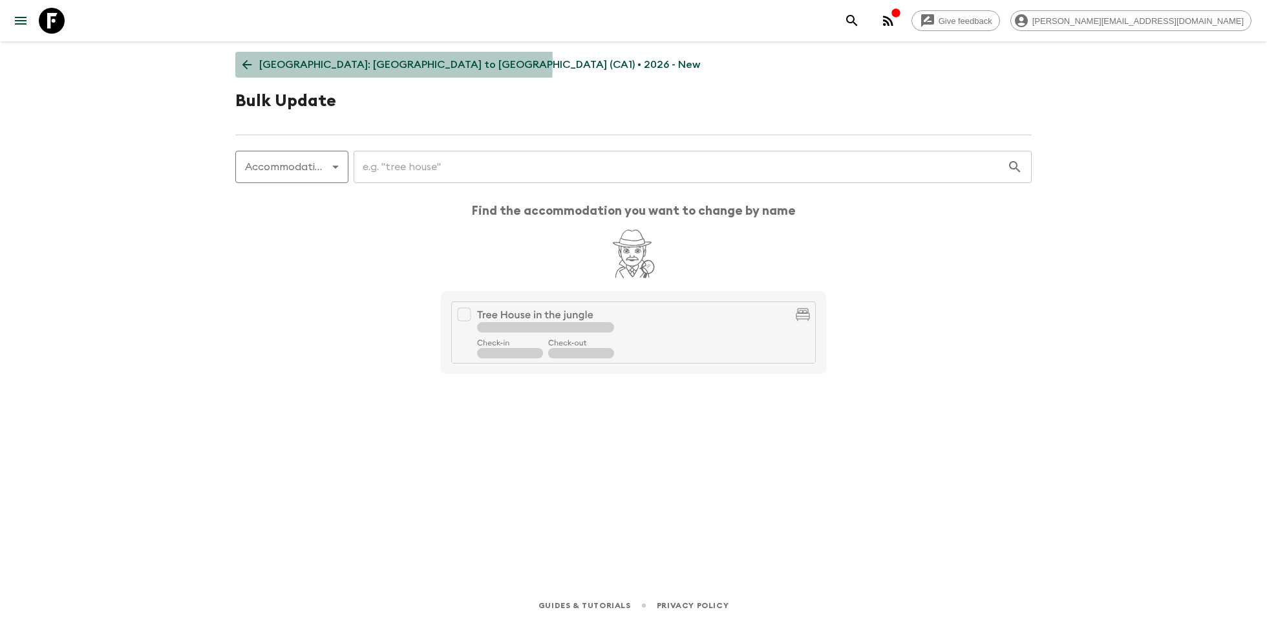
click at [294, 62] on p "[GEOGRAPHIC_DATA]: [GEOGRAPHIC_DATA] to [GEOGRAPHIC_DATA] (CA1) • 2026 - New" at bounding box center [479, 65] width 441 height 16
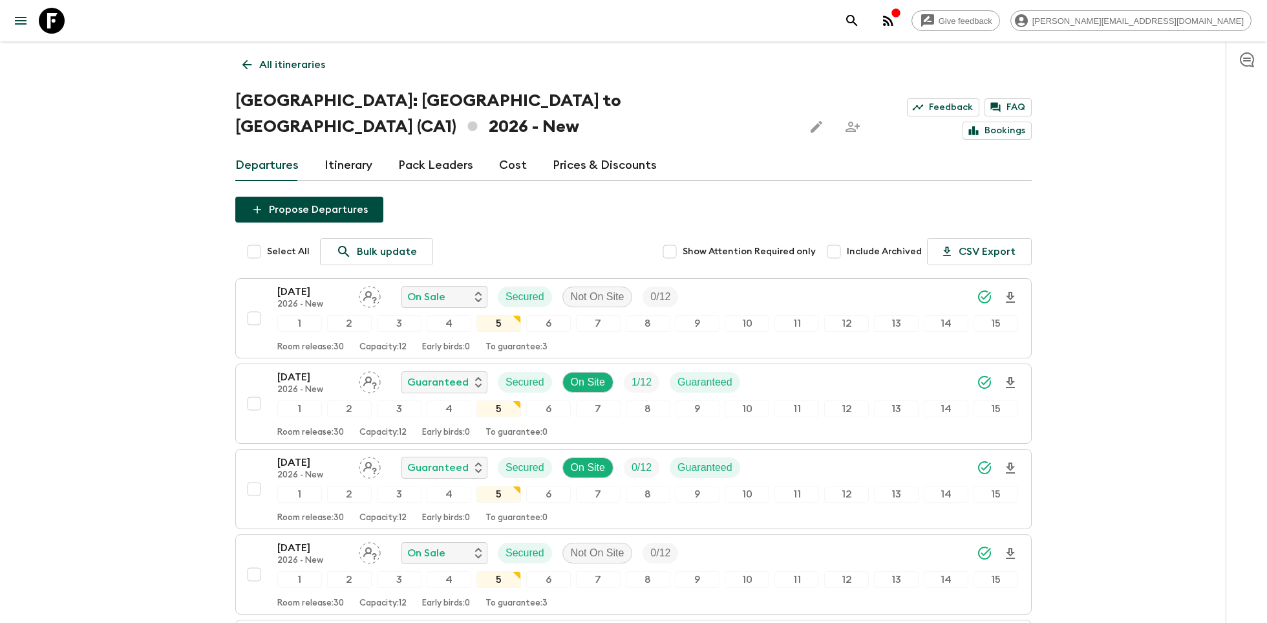
click at [45, 25] on icon at bounding box center [52, 21] width 26 height 26
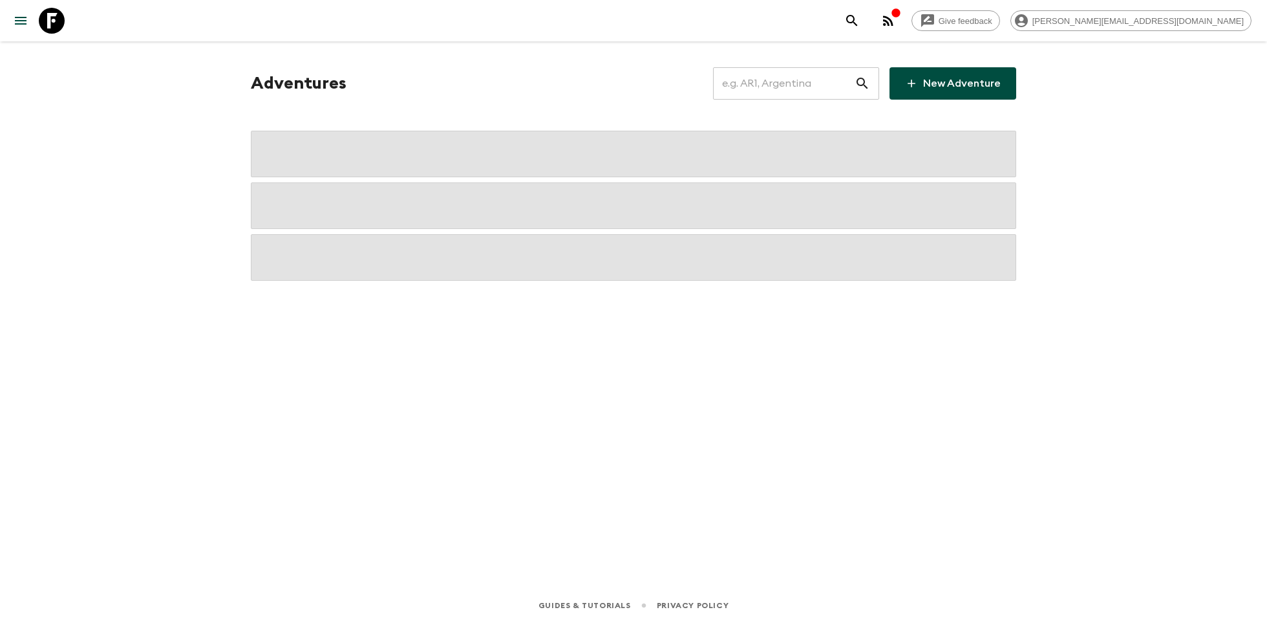
click at [751, 77] on input "text" at bounding box center [784, 83] width 142 height 36
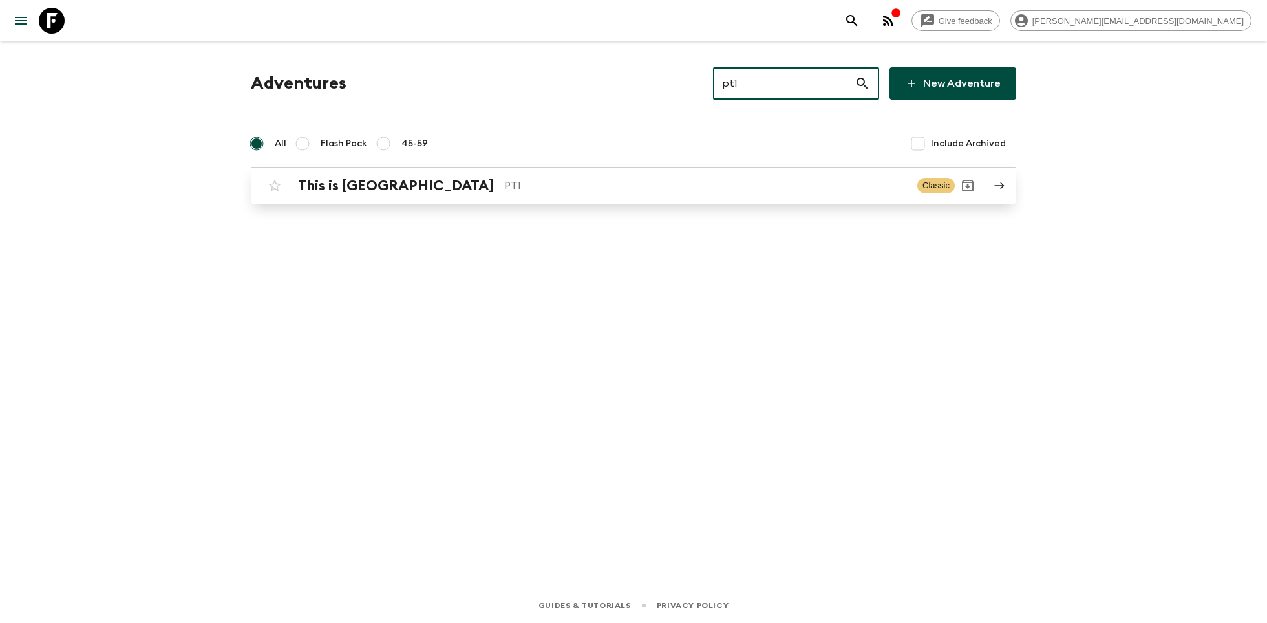
type input "pt1"
click at [633, 181] on p "PT1" at bounding box center [705, 186] width 403 height 16
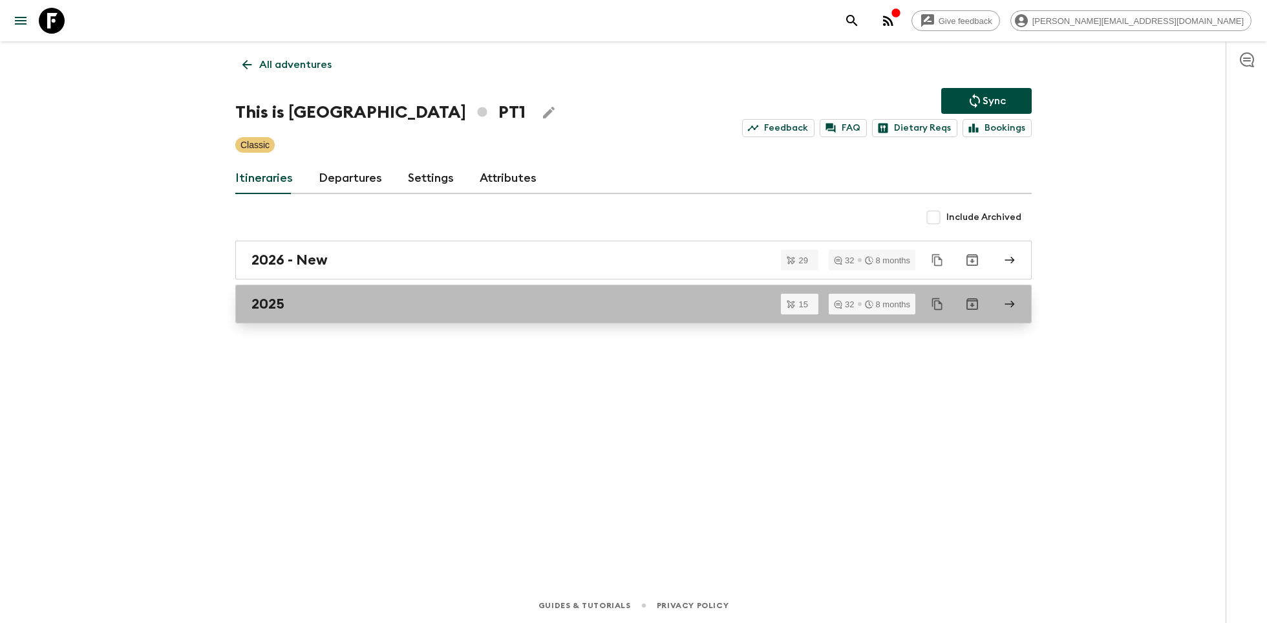
click at [353, 312] on link "2025" at bounding box center [633, 303] width 797 height 39
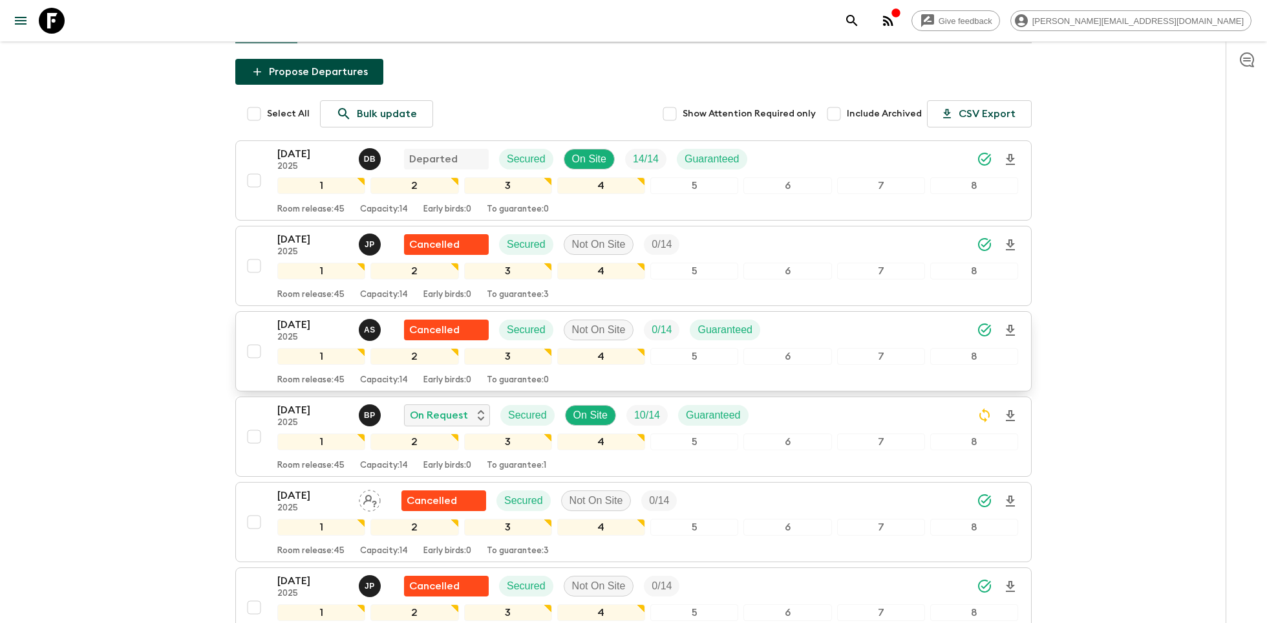
scroll to position [114, 0]
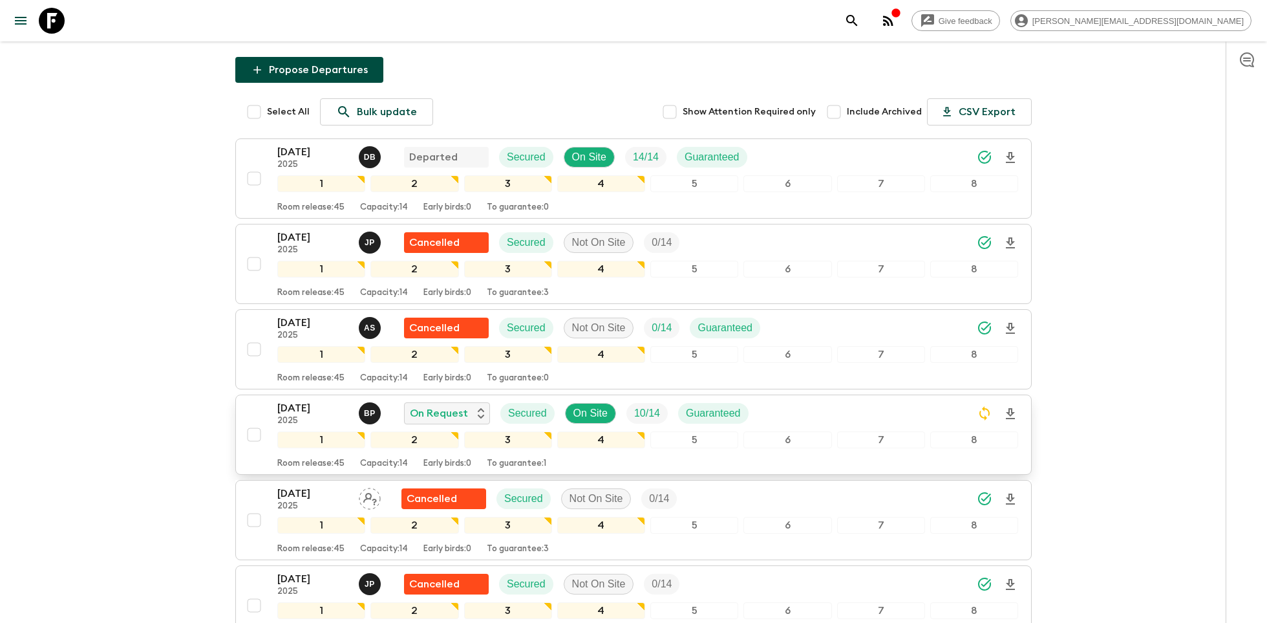
click at [308, 412] on p "[DATE]" at bounding box center [312, 408] width 71 height 16
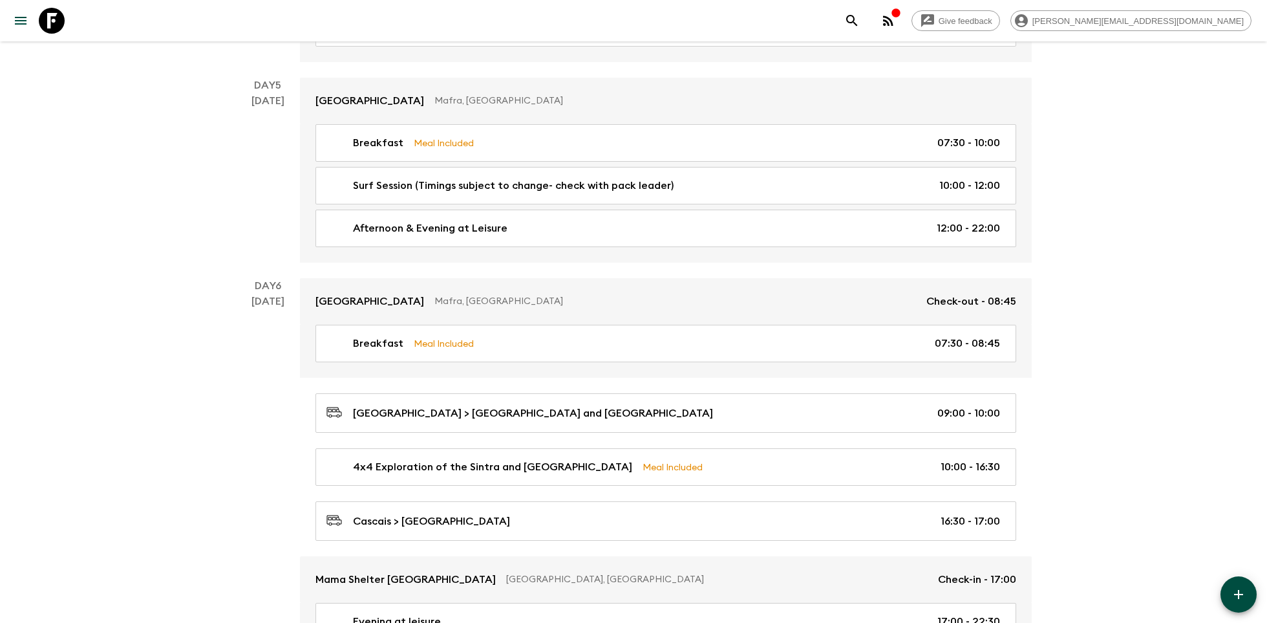
scroll to position [1377, 0]
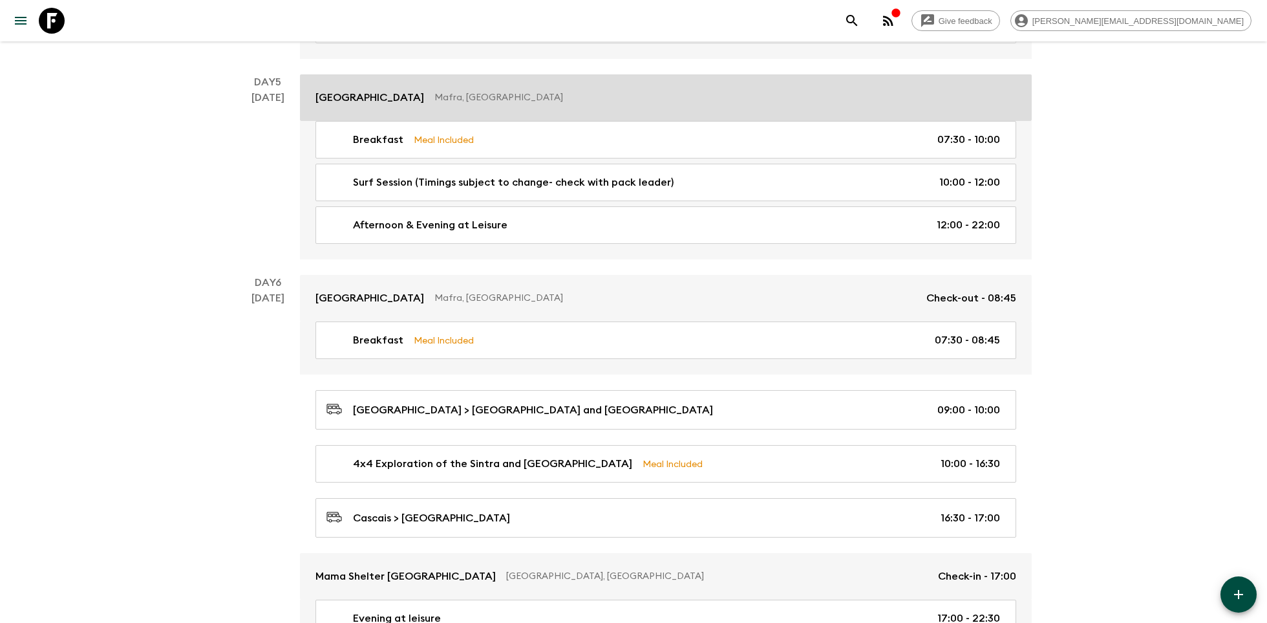
click at [435, 91] on p "Mafra, [GEOGRAPHIC_DATA]" at bounding box center [721, 97] width 572 height 13
